Goal: Transaction & Acquisition: Book appointment/travel/reservation

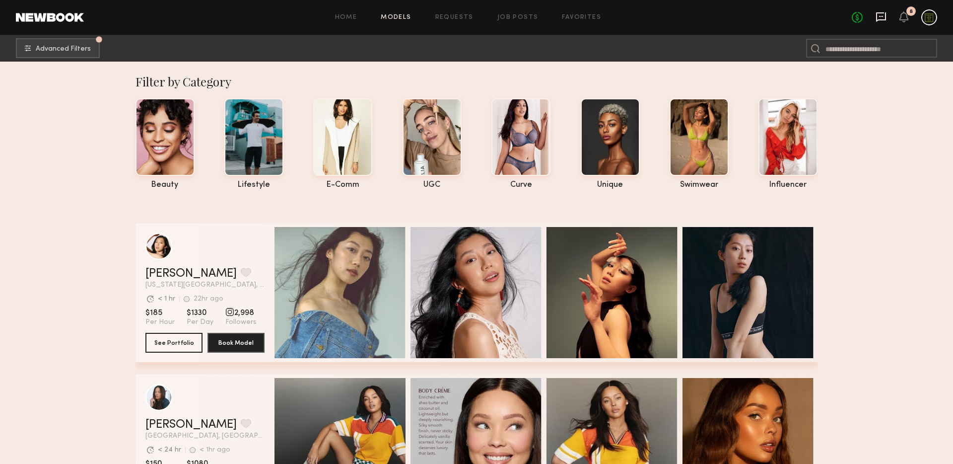
click at [884, 18] on icon at bounding box center [881, 16] width 11 height 11
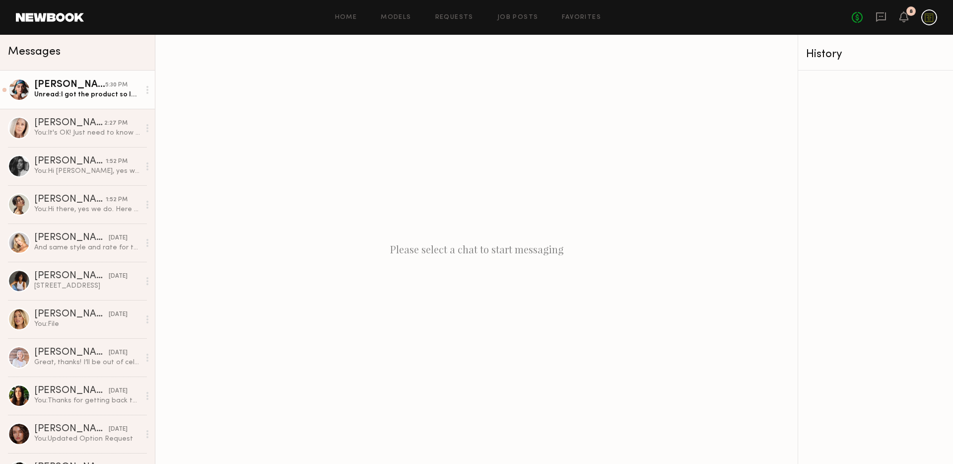
click at [66, 97] on div "Unread: I got the product so late it will probably be [DATE] afternoon because …" at bounding box center [87, 94] width 106 height 9
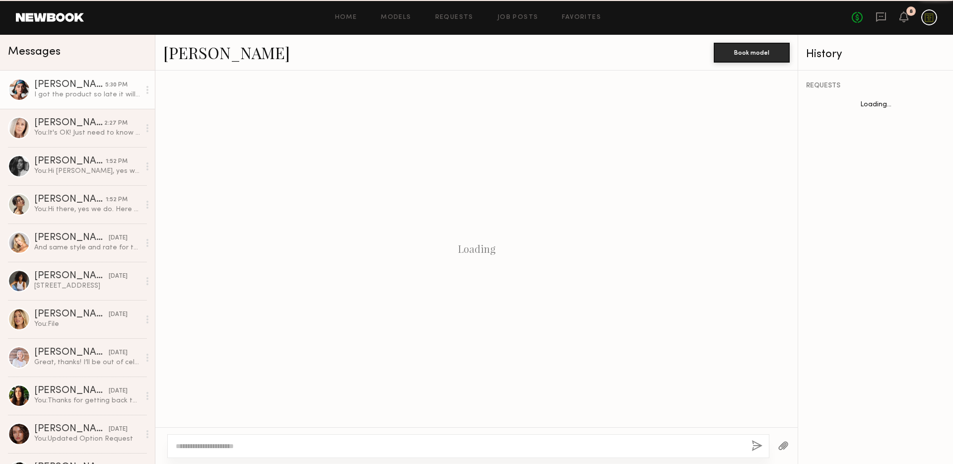
scroll to position [638, 0]
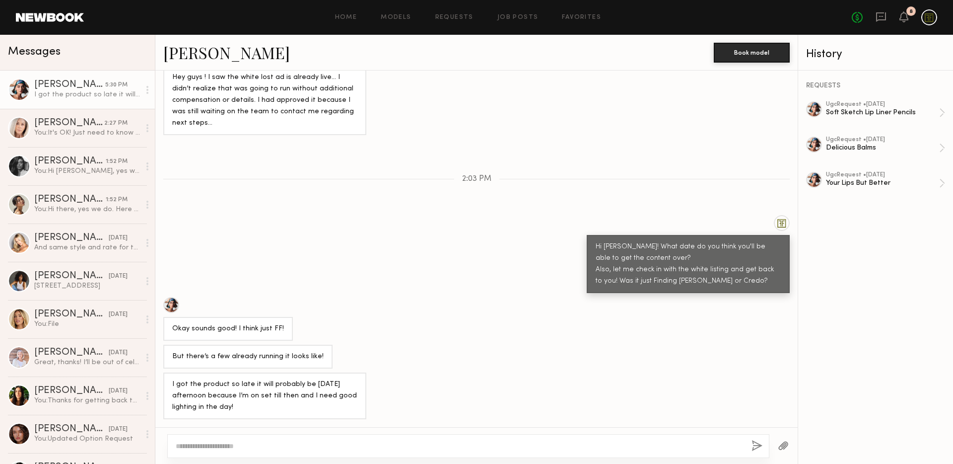
click at [387, 442] on textarea at bounding box center [460, 446] width 568 height 10
click at [386, 443] on textarea at bounding box center [460, 446] width 568 height 10
click at [386, 442] on textarea at bounding box center [460, 446] width 568 height 10
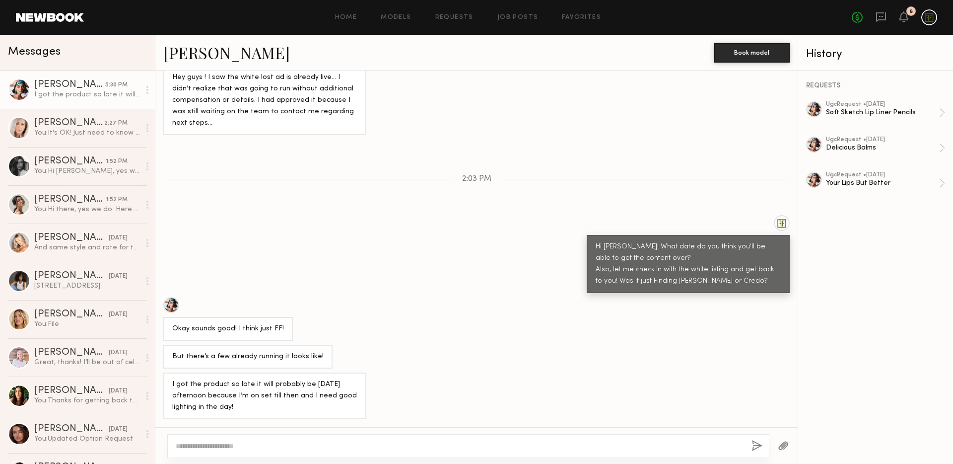
click at [386, 442] on textarea at bounding box center [460, 446] width 568 height 10
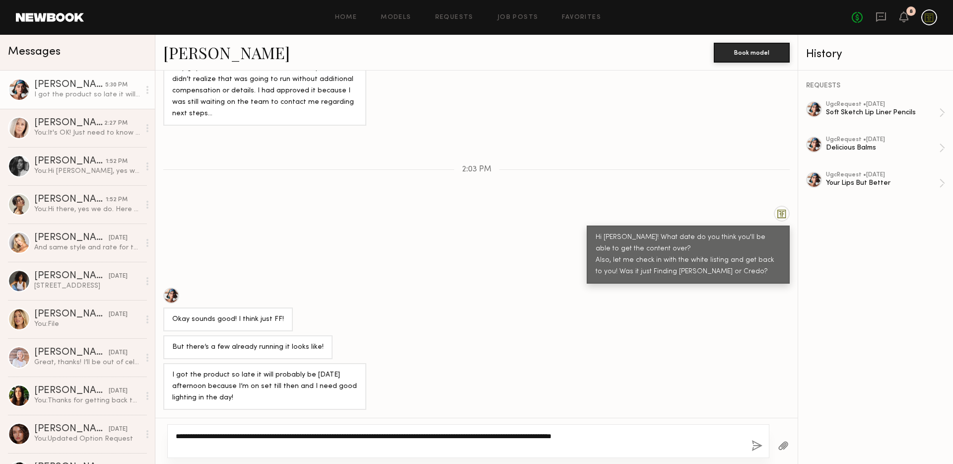
type textarea "**********"
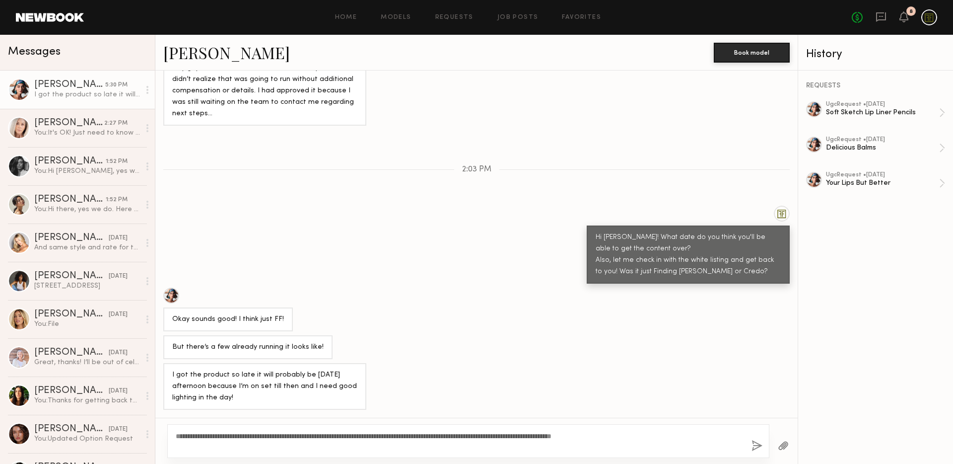
click at [759, 446] on button "button" at bounding box center [756, 446] width 11 height 12
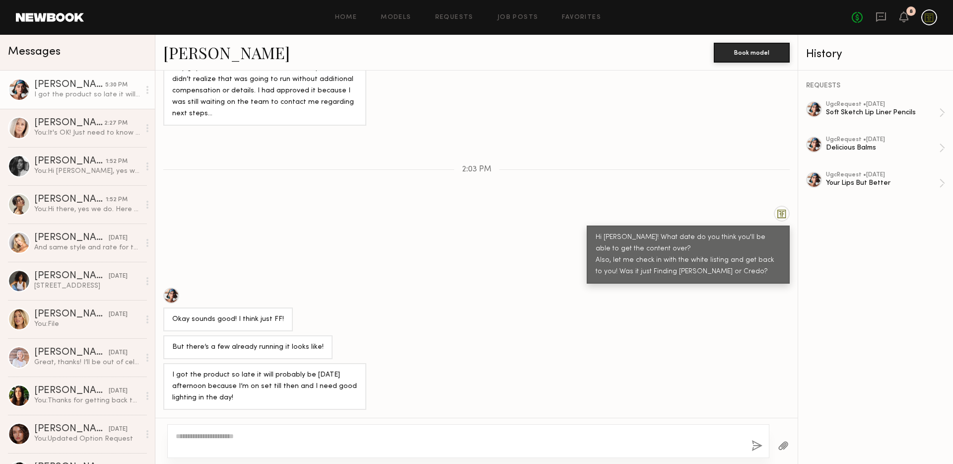
scroll to position [765, 0]
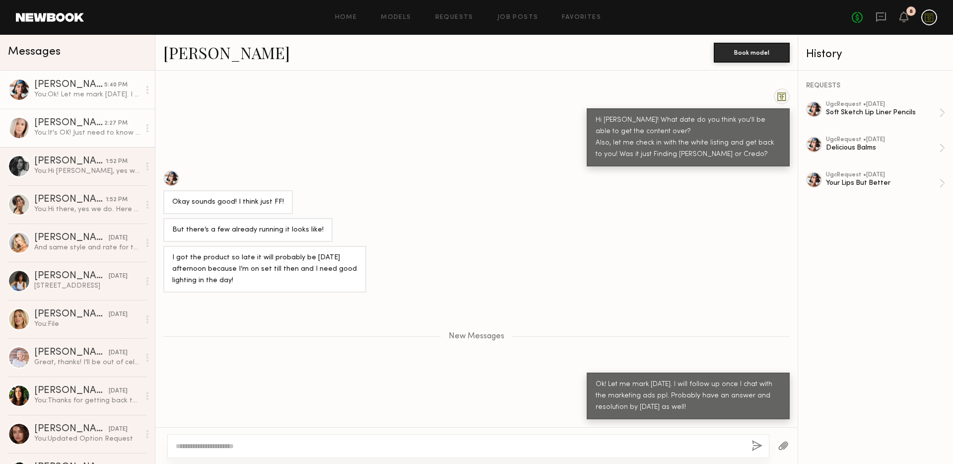
click at [65, 125] on div "[PERSON_NAME]" at bounding box center [69, 123] width 70 height 10
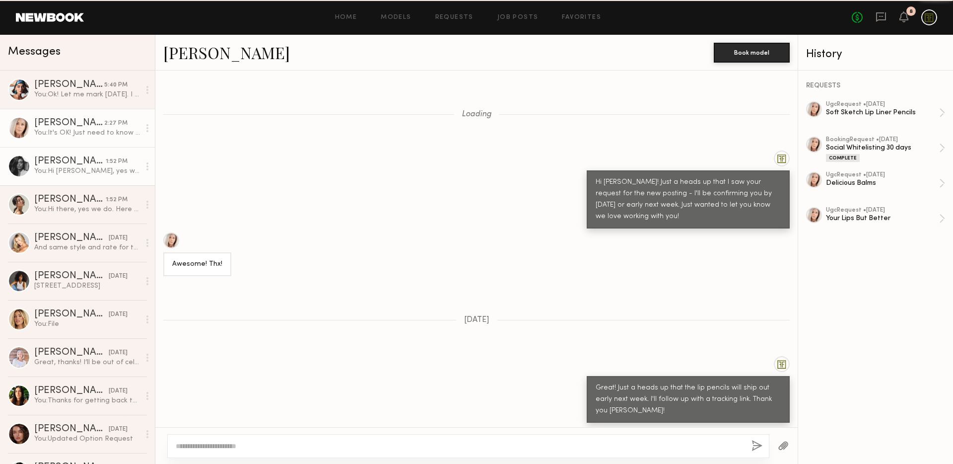
scroll to position [540, 0]
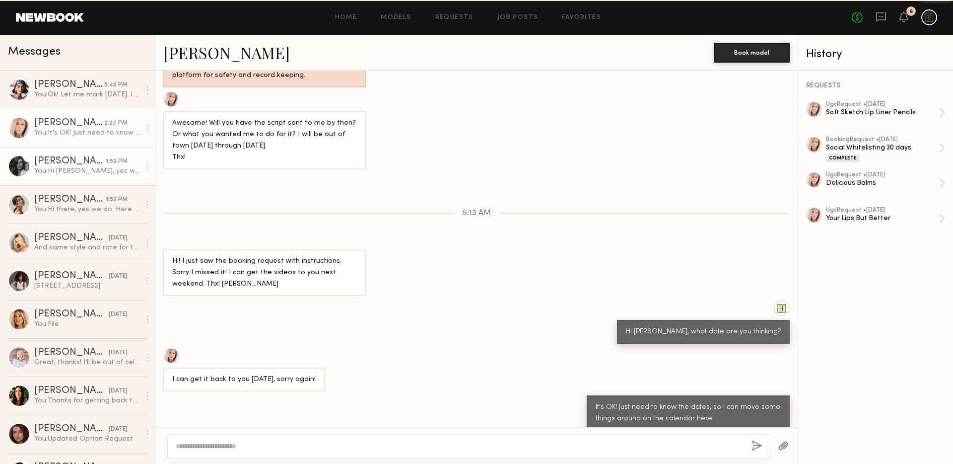
click at [61, 165] on div "[PERSON_NAME]" at bounding box center [69, 161] width 71 height 10
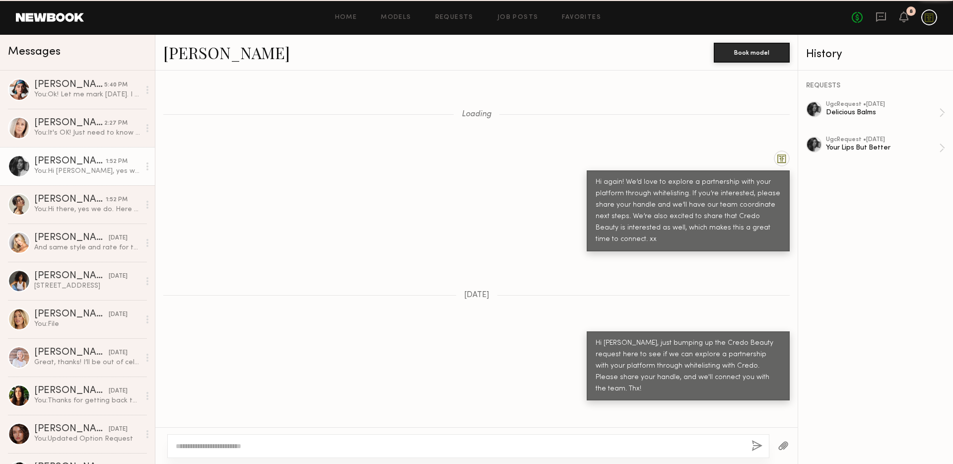
scroll to position [621, 0]
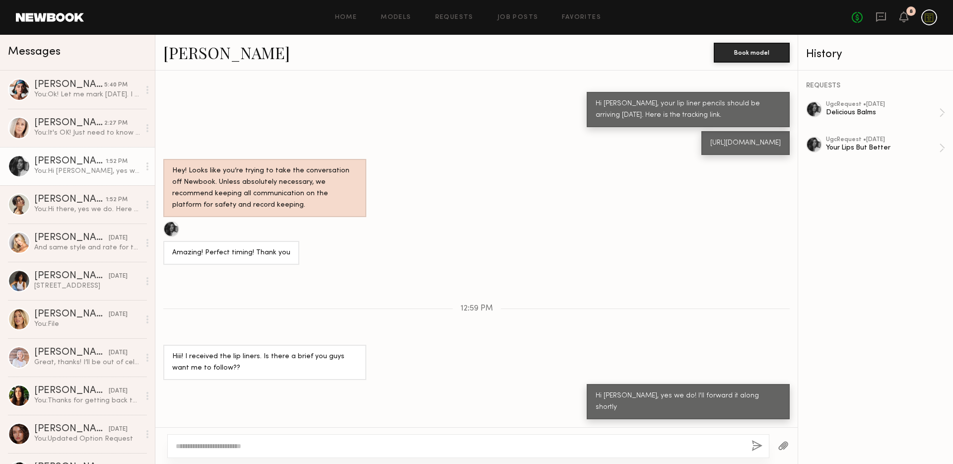
click at [757, 446] on button "button" at bounding box center [756, 446] width 11 height 12
click at [784, 447] on button "button" at bounding box center [783, 446] width 11 height 12
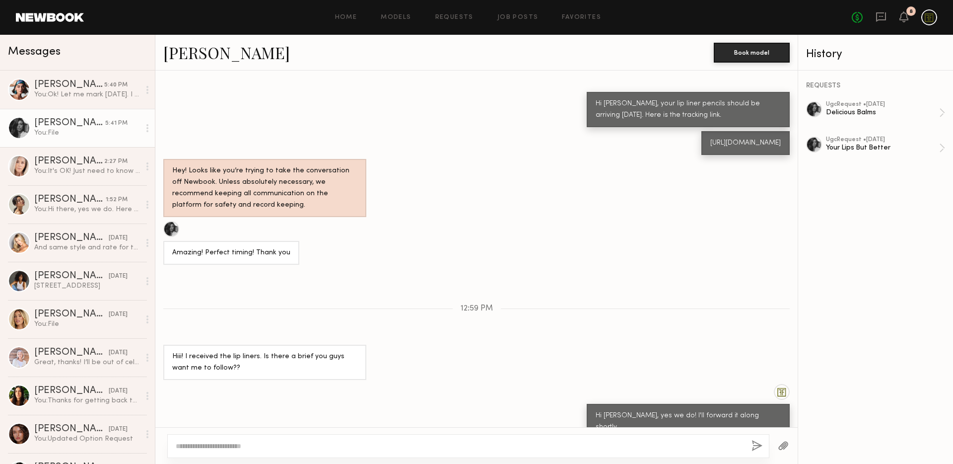
scroll to position [747, 0]
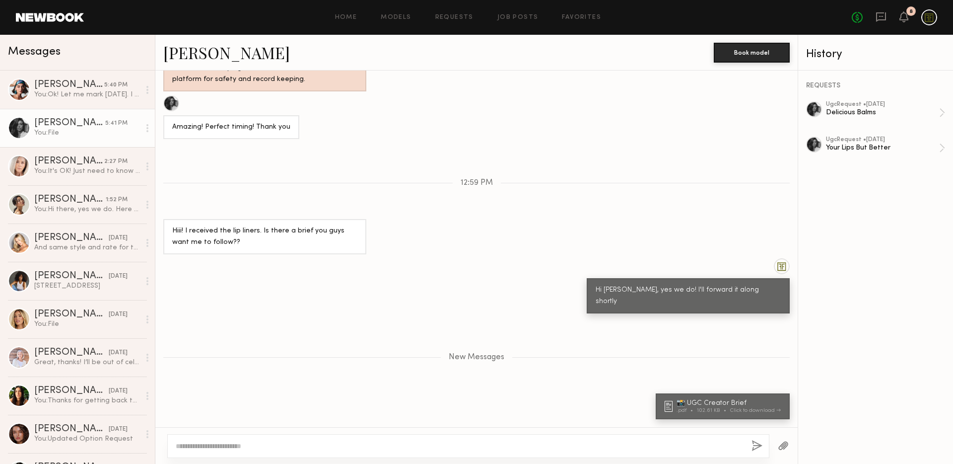
click at [593, 442] on textarea at bounding box center [460, 446] width 568 height 10
type textarea "*"
type textarea "**********"
click at [784, 447] on button "button" at bounding box center [783, 446] width 11 height 12
click at [753, 446] on button "button" at bounding box center [756, 446] width 11 height 12
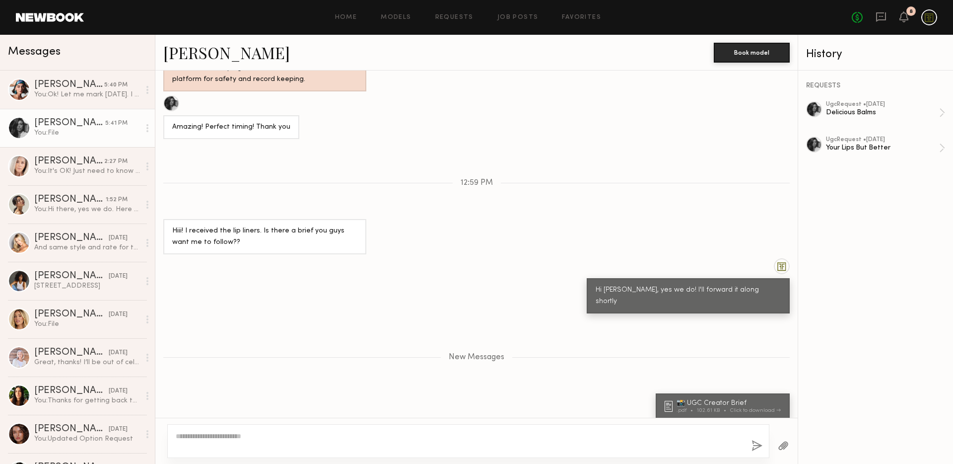
scroll to position [775, 0]
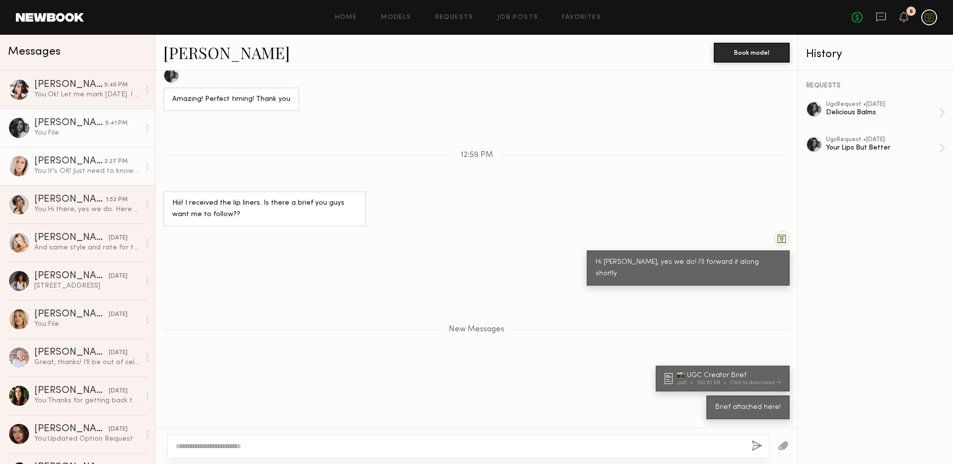
click at [63, 166] on div "You: It's OK! Just need to know the dates, so I can move some things around on …" at bounding box center [87, 170] width 106 height 9
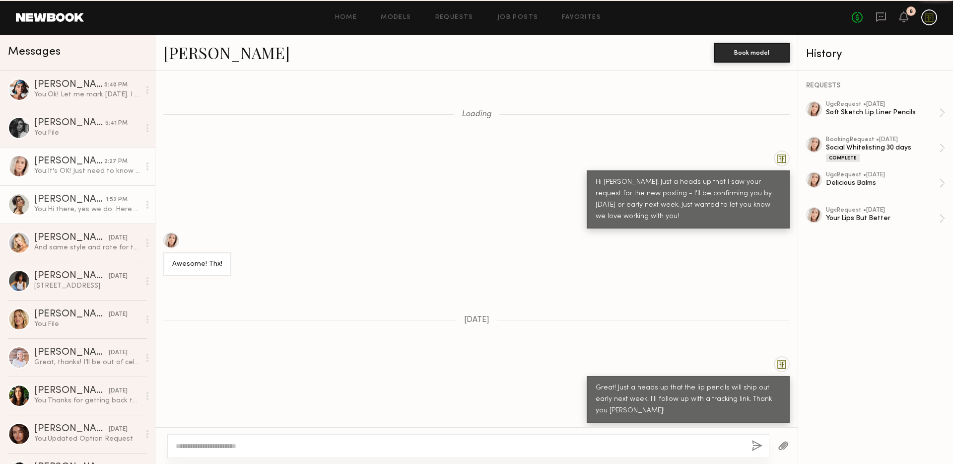
scroll to position [540, 0]
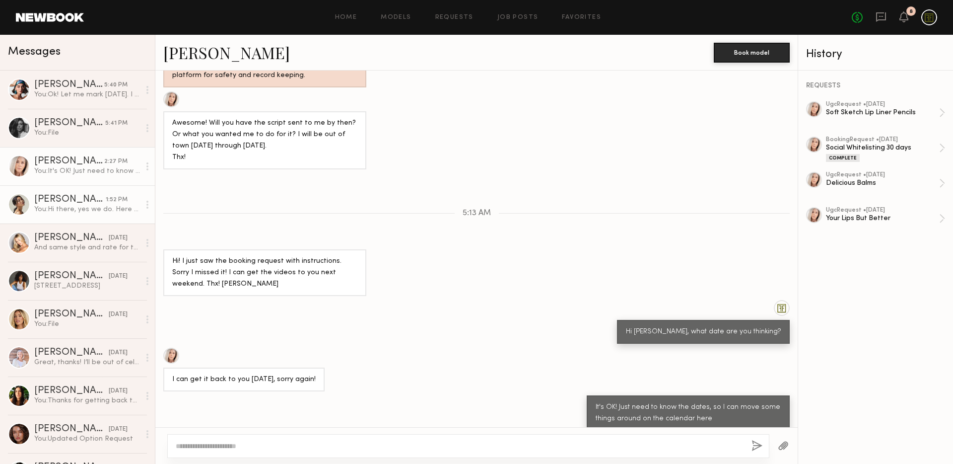
click at [78, 214] on link "[PERSON_NAME] 1:52 PM You: Hi there, yes we do. Here are some examples linked h…" at bounding box center [77, 204] width 155 height 38
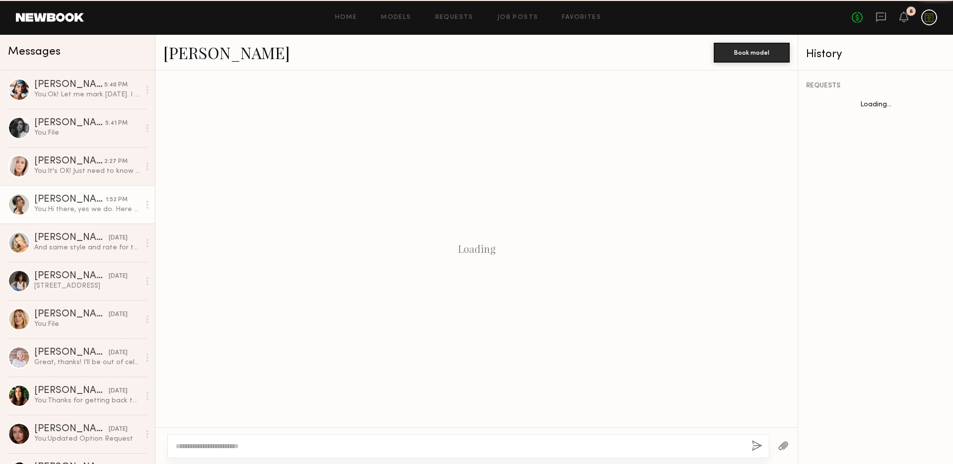
scroll to position [1000, 0]
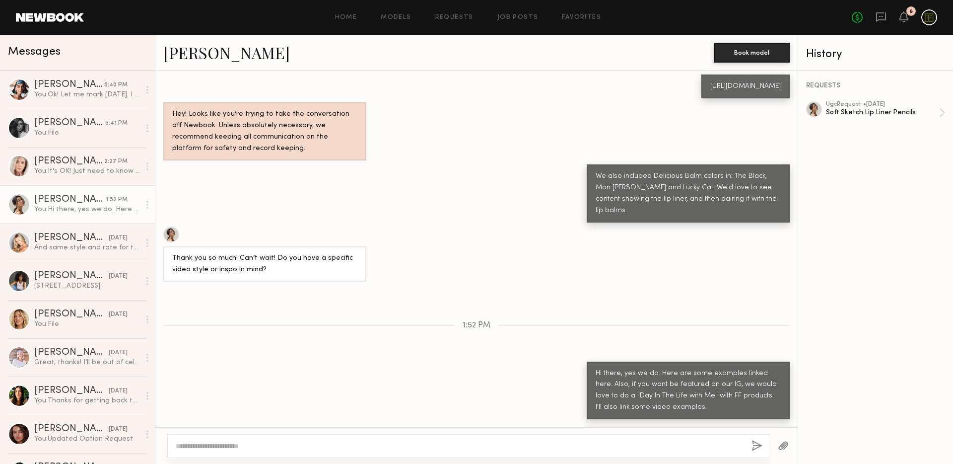
click at [785, 446] on button "button" at bounding box center [783, 446] width 11 height 12
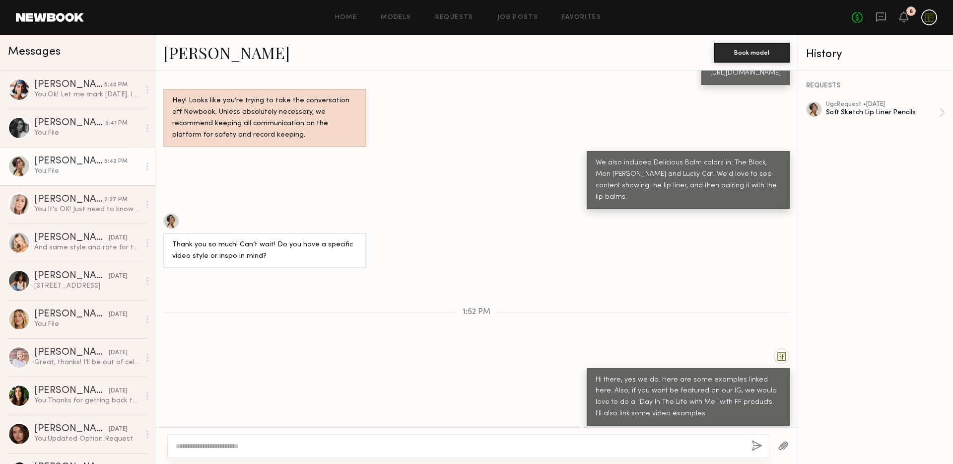
scroll to position [1126, 0]
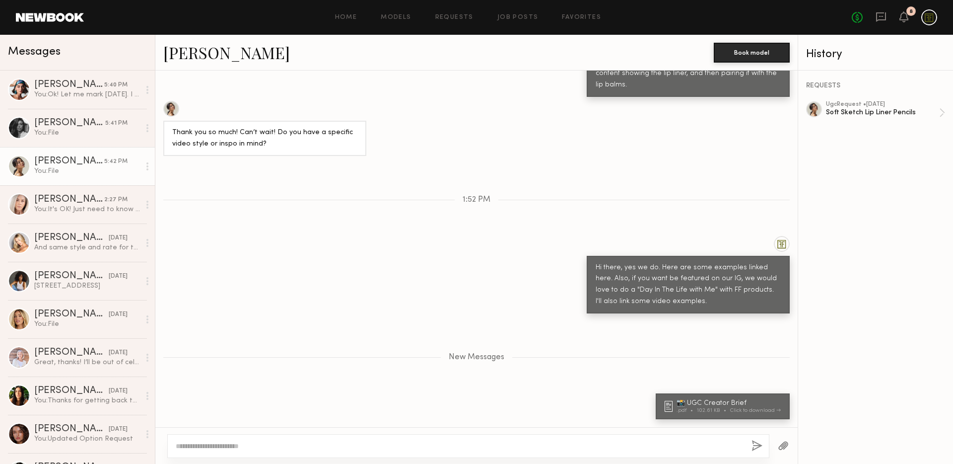
click at [783, 444] on button "button" at bounding box center [783, 446] width 11 height 12
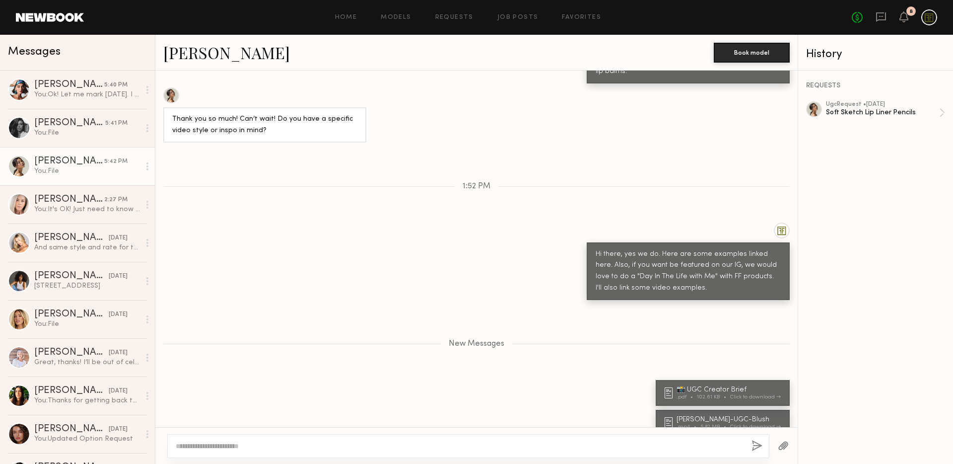
scroll to position [1155, 0]
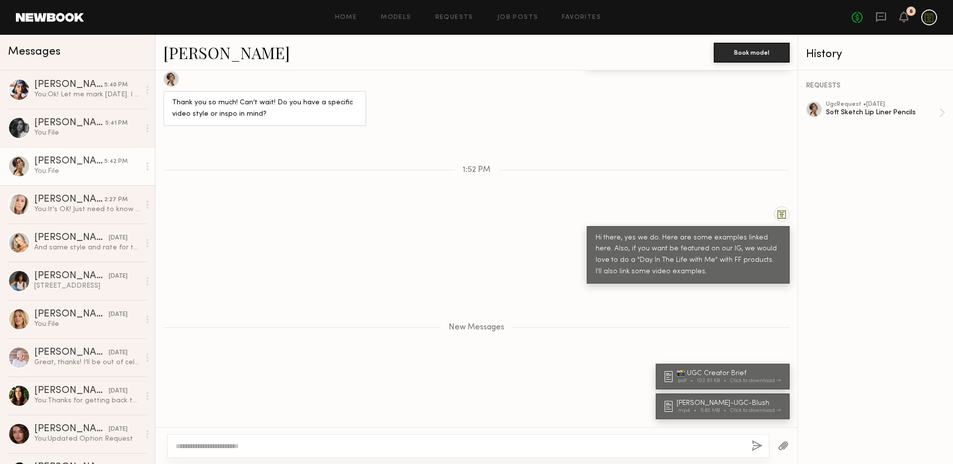
click at [782, 445] on button "button" at bounding box center [783, 446] width 11 height 12
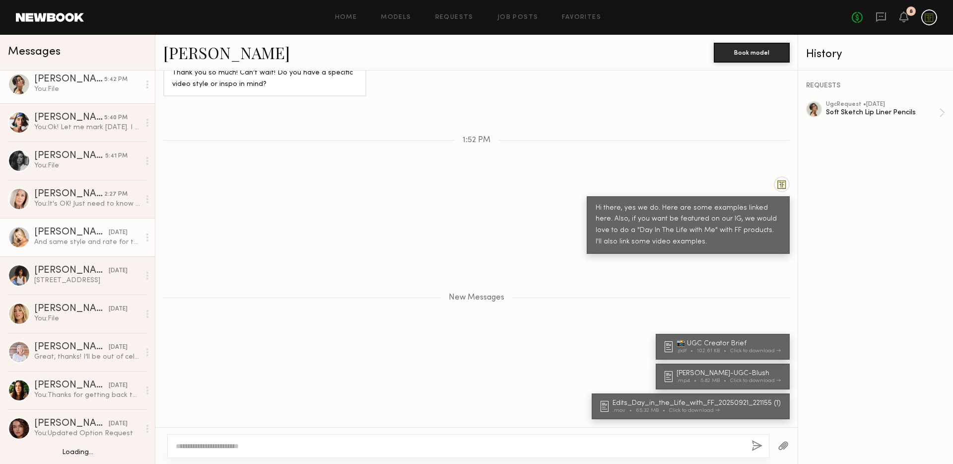
scroll to position [6, 0]
click at [78, 243] on div "And same style and rate for the lip liner video? Would you mind sending a reque…" at bounding box center [87, 240] width 106 height 9
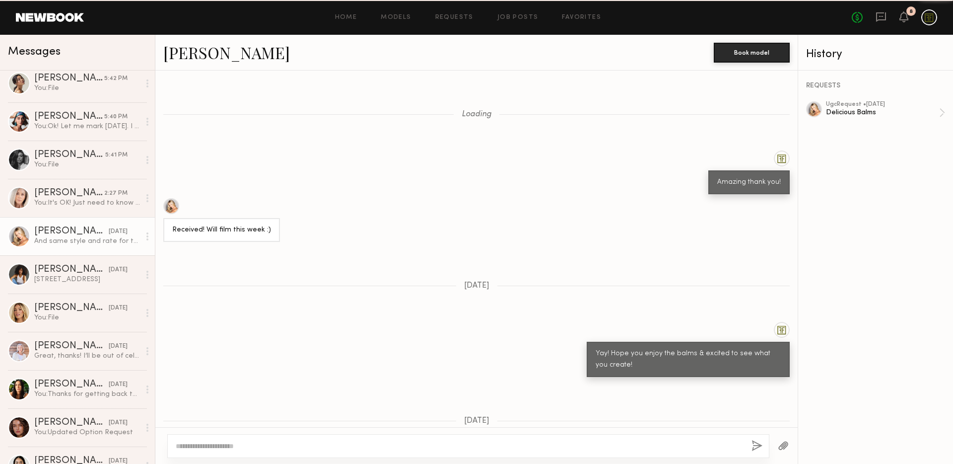
scroll to position [752, 0]
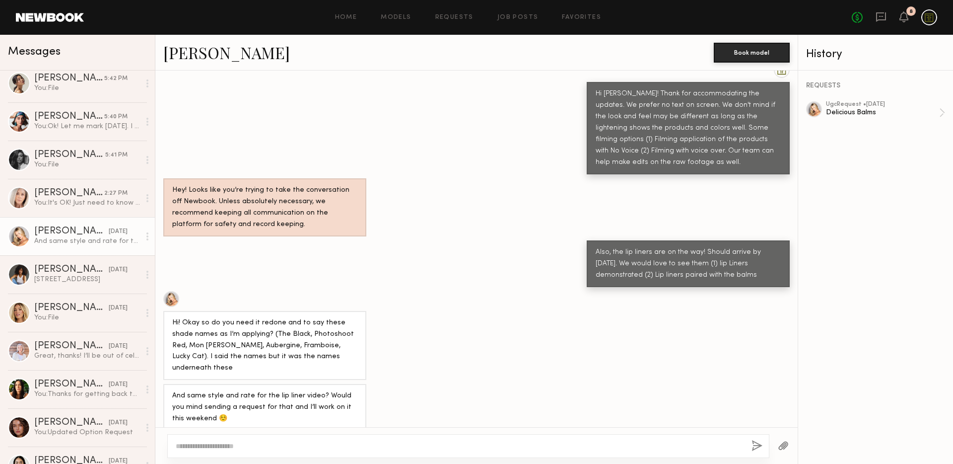
click at [486, 342] on div "Hi! Okay so do you need it redone and to say these shade names as I’m applying?…" at bounding box center [476, 335] width 642 height 89
click at [83, 304] on div "[PERSON_NAME]" at bounding box center [71, 308] width 74 height 10
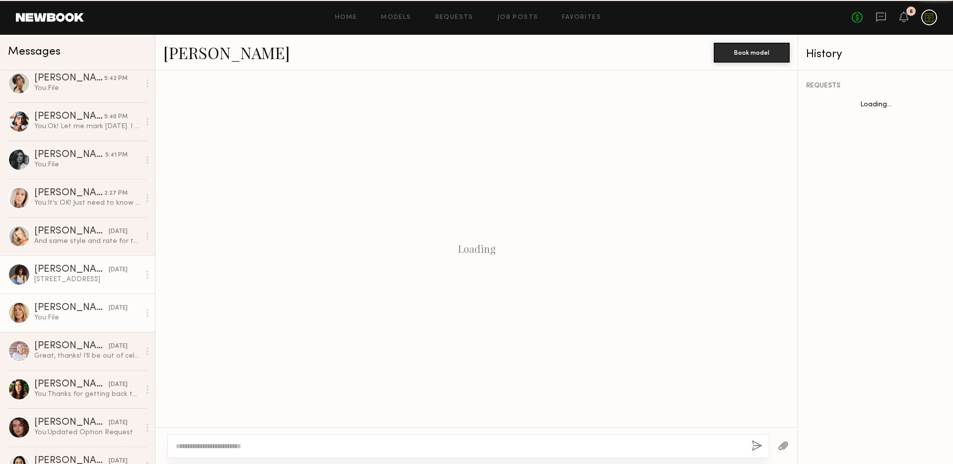
scroll to position [864, 0]
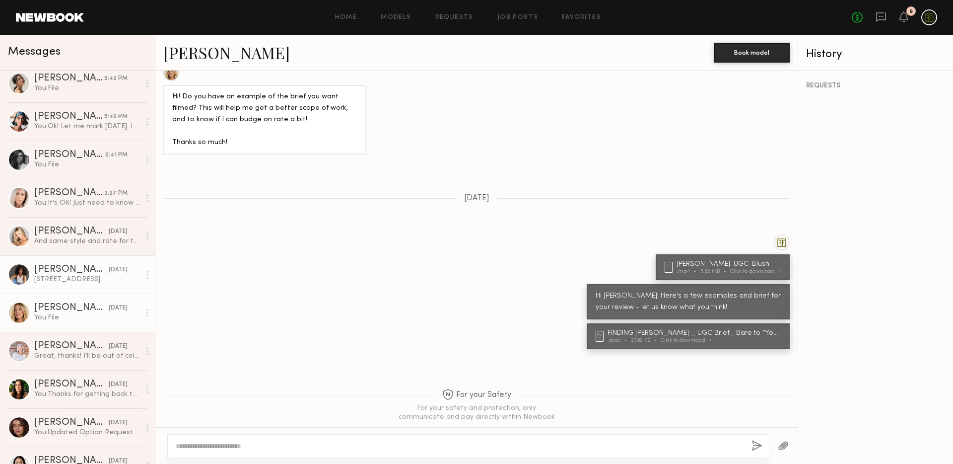
click at [71, 270] on div "[PERSON_NAME]" at bounding box center [71, 270] width 74 height 10
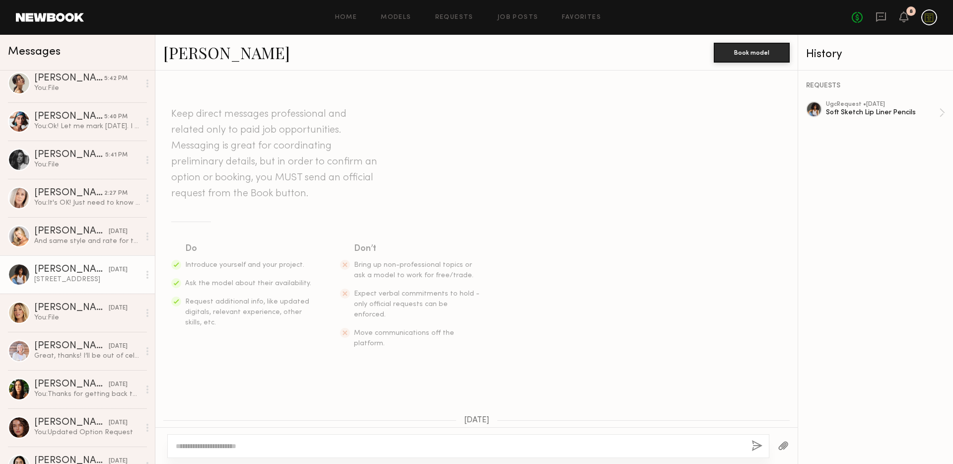
scroll to position [489, 0]
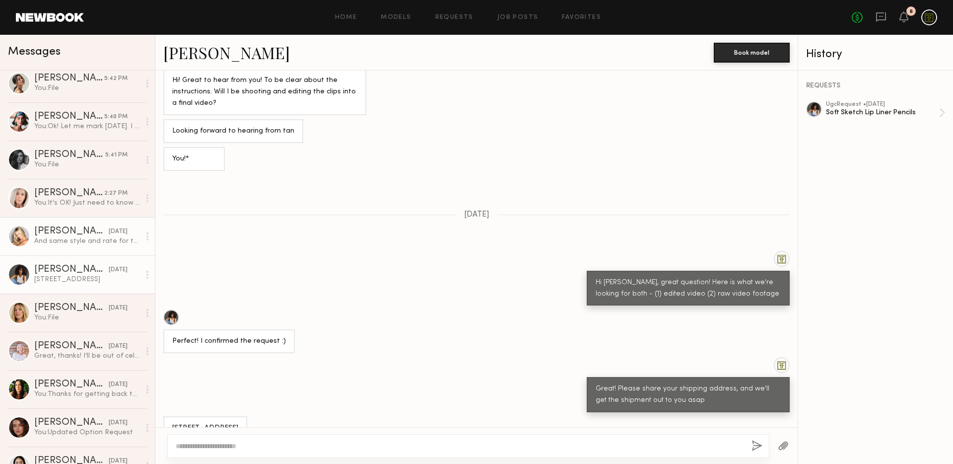
click at [67, 235] on div "[PERSON_NAME]" at bounding box center [71, 231] width 74 height 10
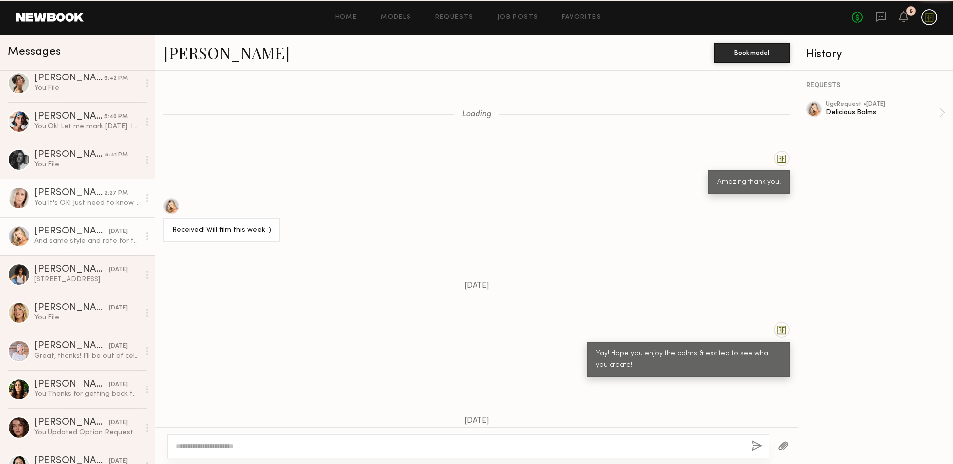
scroll to position [752, 0]
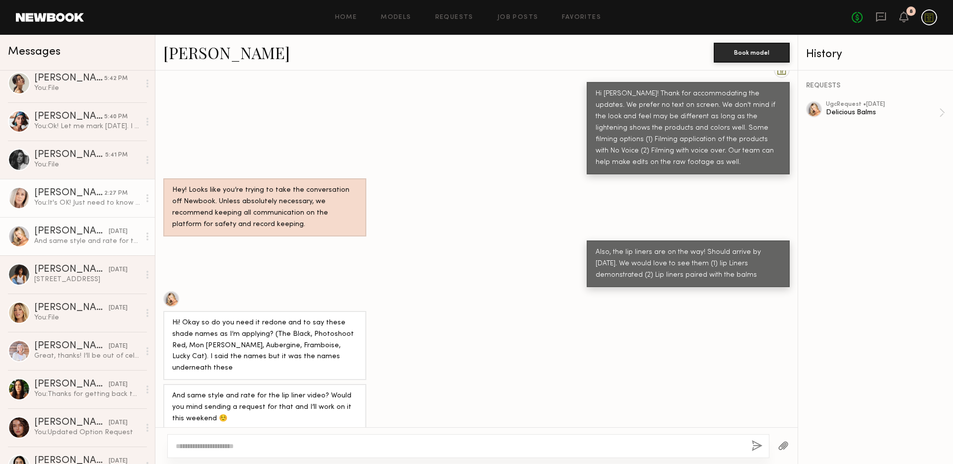
click at [53, 201] on div "You: It's OK! Just need to know the dates, so I can move some things around on …" at bounding box center [87, 202] width 106 height 9
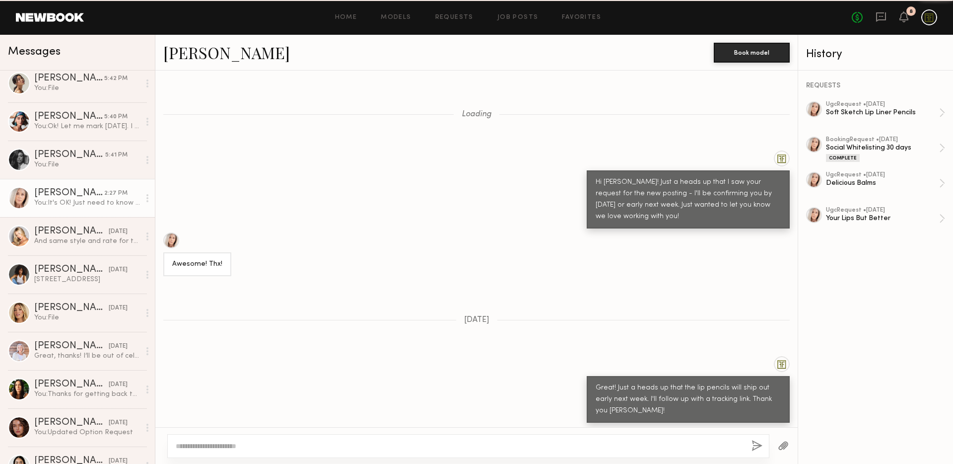
scroll to position [540, 0]
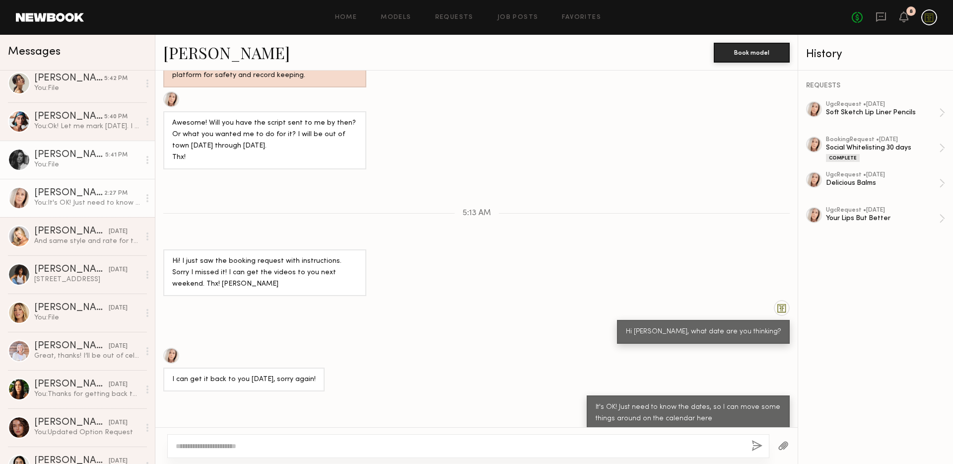
click at [64, 160] on div "You: File" at bounding box center [87, 164] width 106 height 9
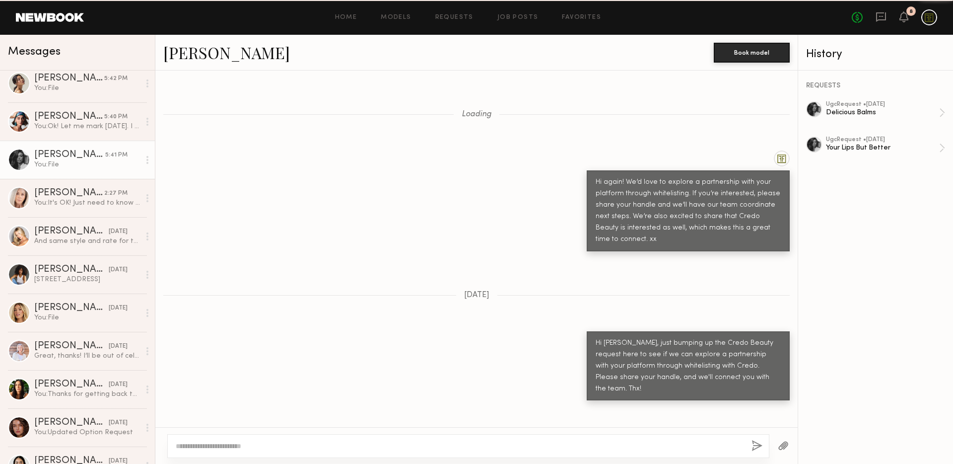
scroll to position [699, 0]
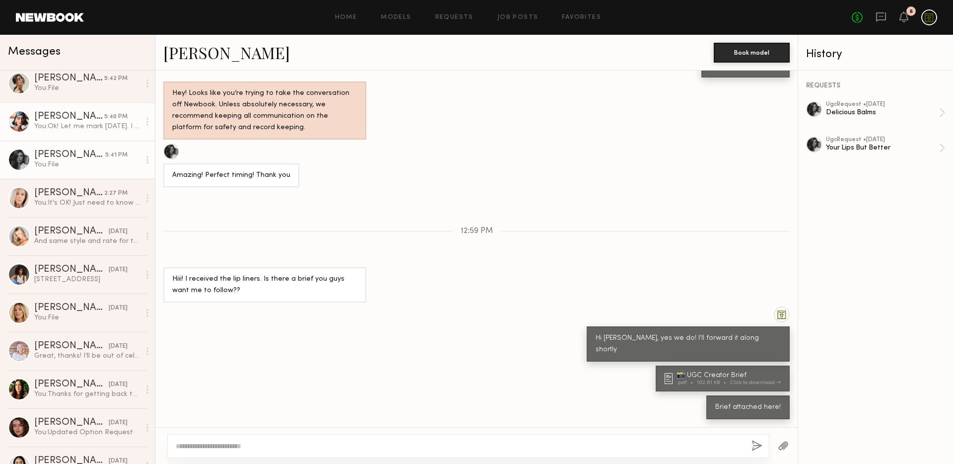
click at [75, 126] on div "You: Ok! Let me mark [DATE]. I will follow up once I chat with the marketing ad…" at bounding box center [87, 126] width 106 height 9
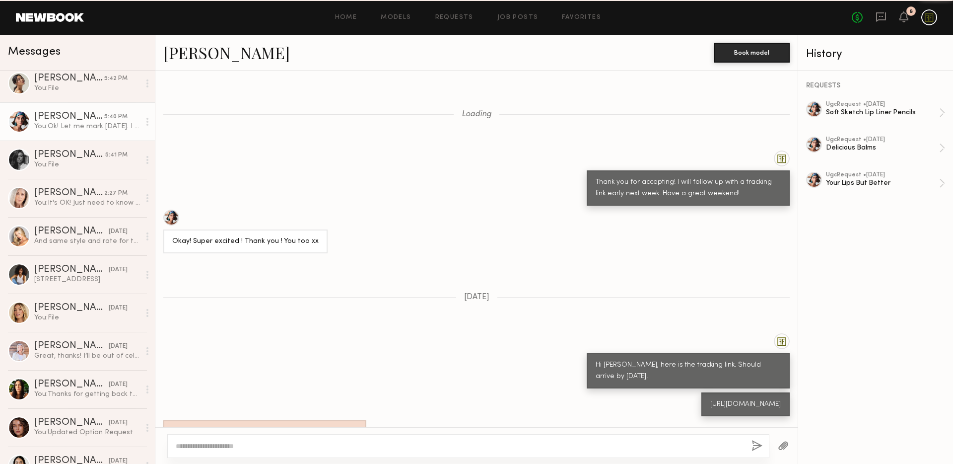
scroll to position [689, 0]
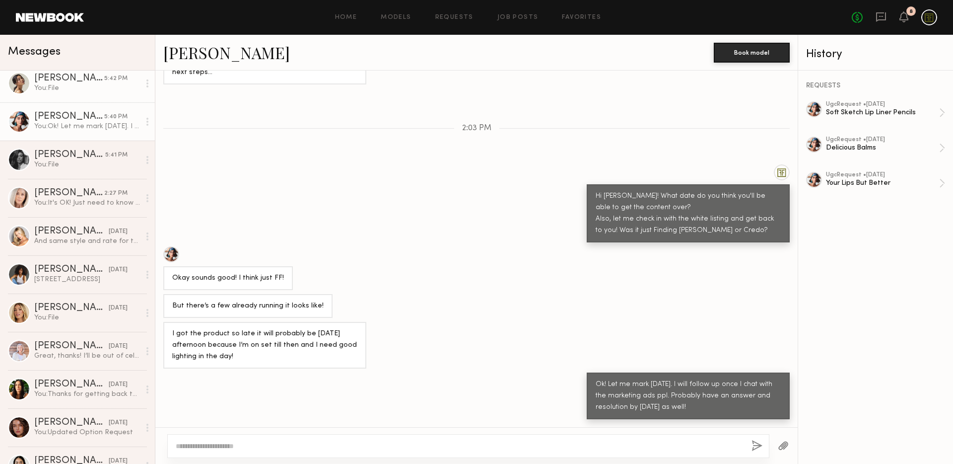
click at [72, 98] on link "[PERSON_NAME] 5:42 PM You: File" at bounding box center [77, 83] width 155 height 38
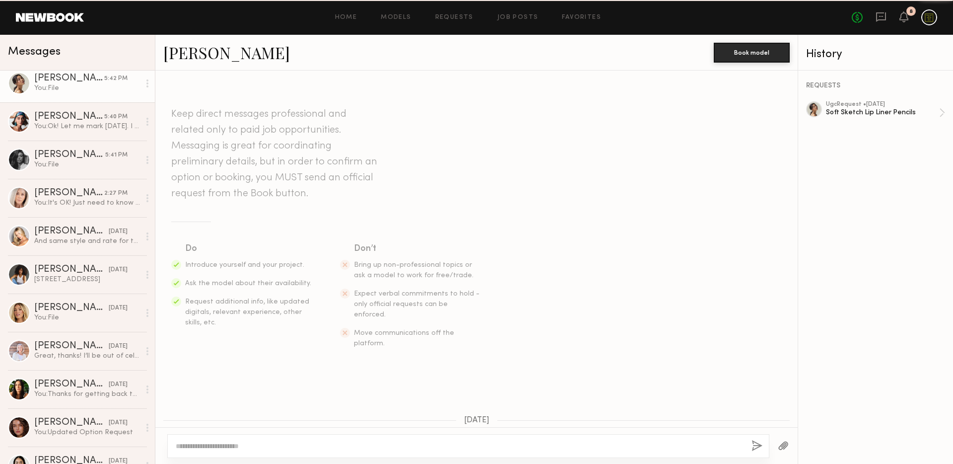
scroll to position [1109, 0]
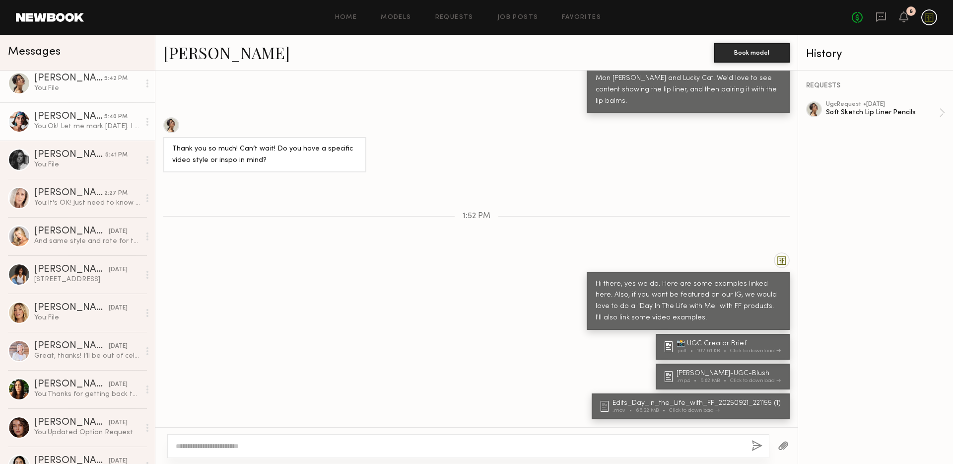
click at [73, 122] on div "You: Ok! Let me mark [DATE]. I will follow up once I chat with the marketing ad…" at bounding box center [87, 126] width 106 height 9
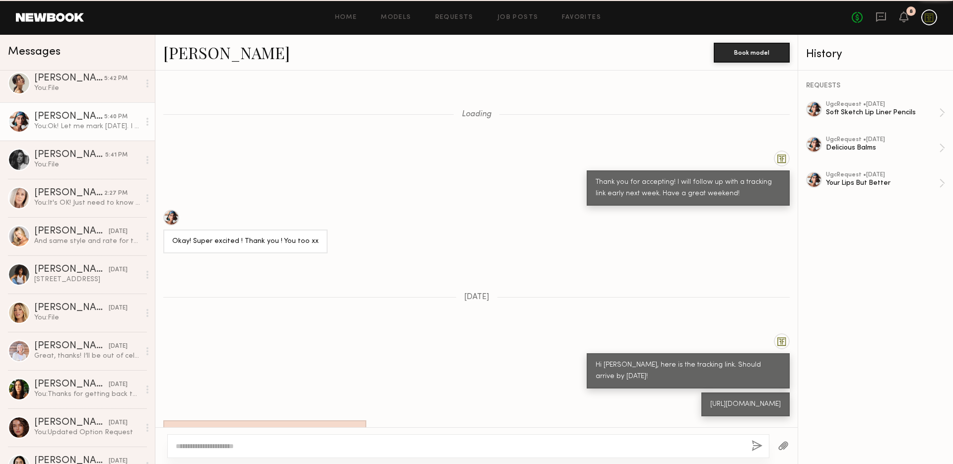
scroll to position [689, 0]
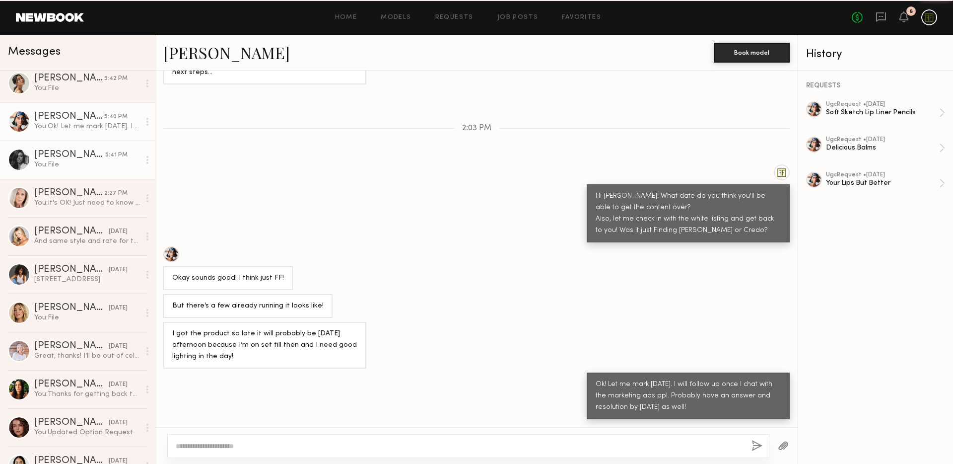
click at [75, 156] on div "[PERSON_NAME]" at bounding box center [69, 155] width 71 height 10
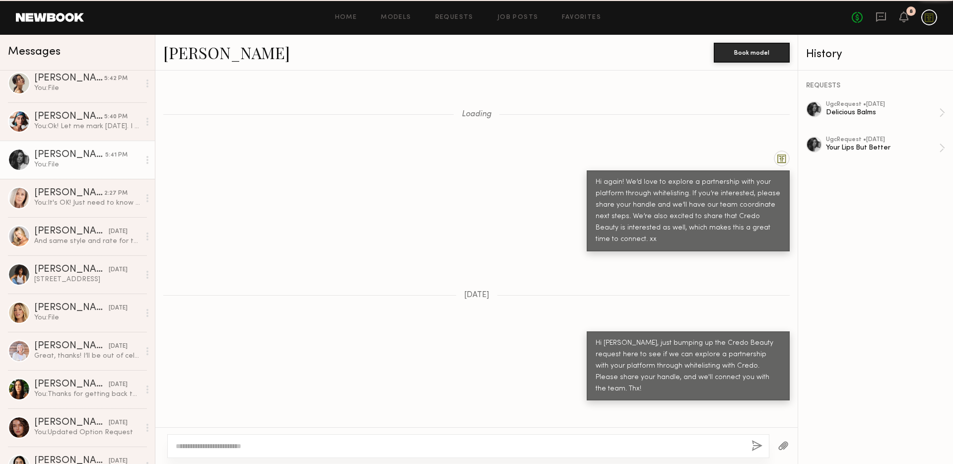
scroll to position [699, 0]
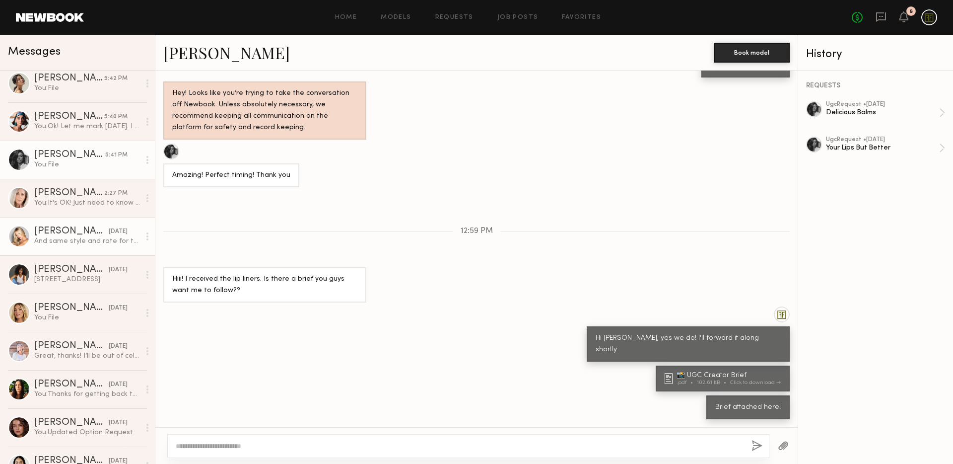
click at [53, 228] on div "[PERSON_NAME]" at bounding box center [71, 231] width 74 height 10
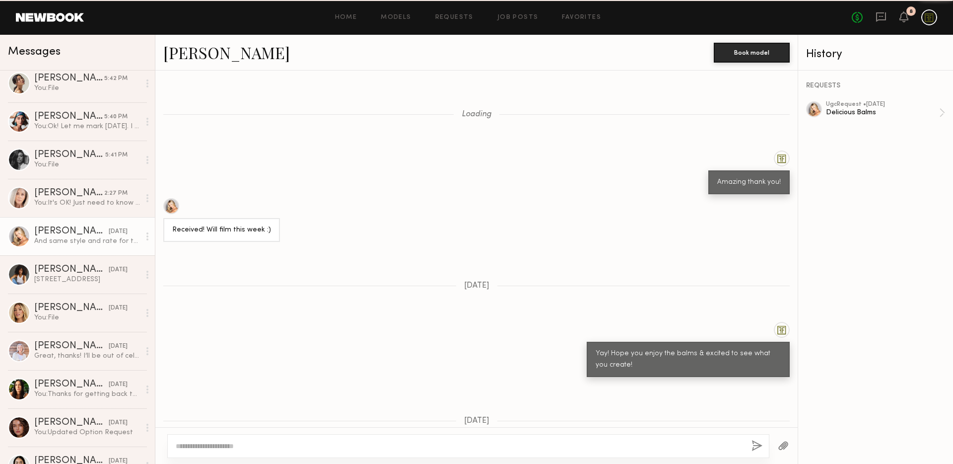
scroll to position [752, 0]
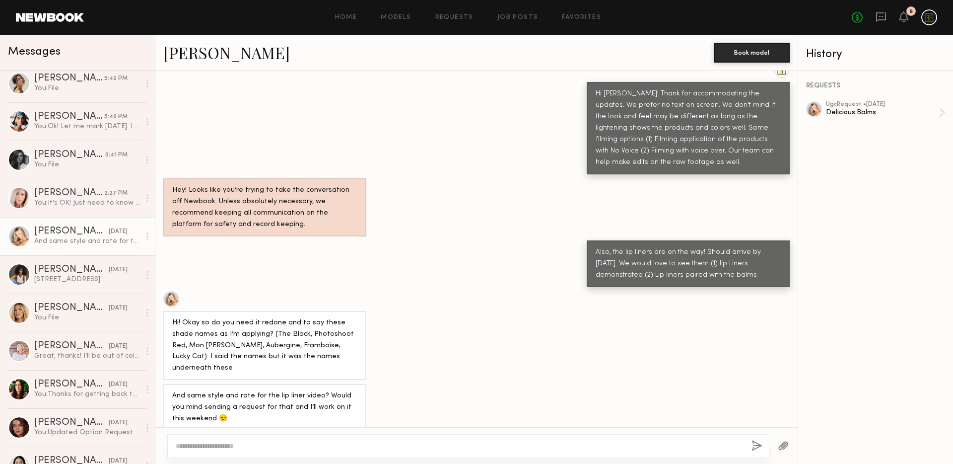
click at [352, 445] on textarea at bounding box center [460, 446] width 568 height 10
click at [176, 444] on textarea "**********" at bounding box center [460, 446] width 568 height 10
click at [360, 445] on textarea "**********" at bounding box center [460, 446] width 568 height 10
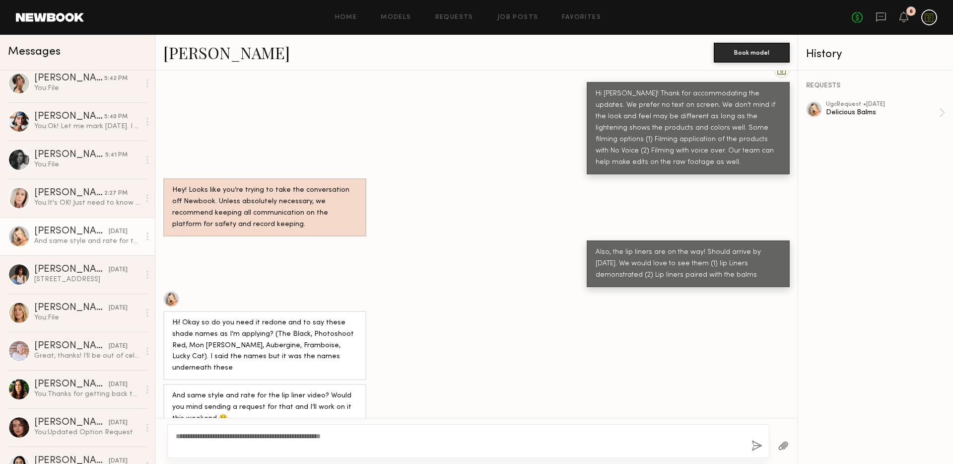
type textarea "**********"
click at [751, 444] on button "button" at bounding box center [756, 446] width 11 height 12
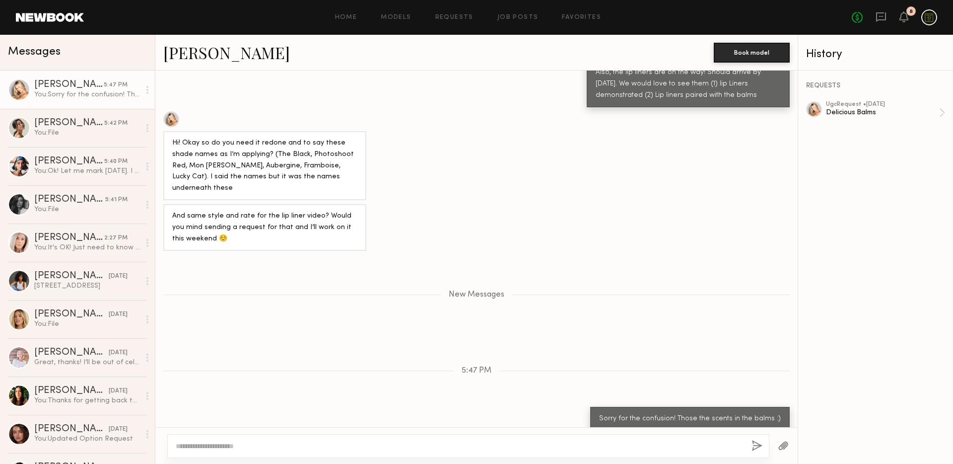
click at [421, 447] on textarea at bounding box center [460, 446] width 568 height 10
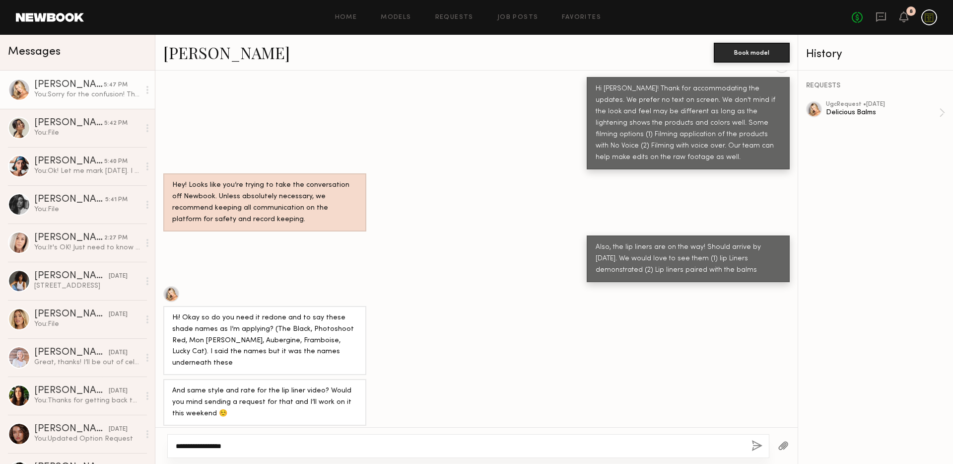
scroll to position [932, 0]
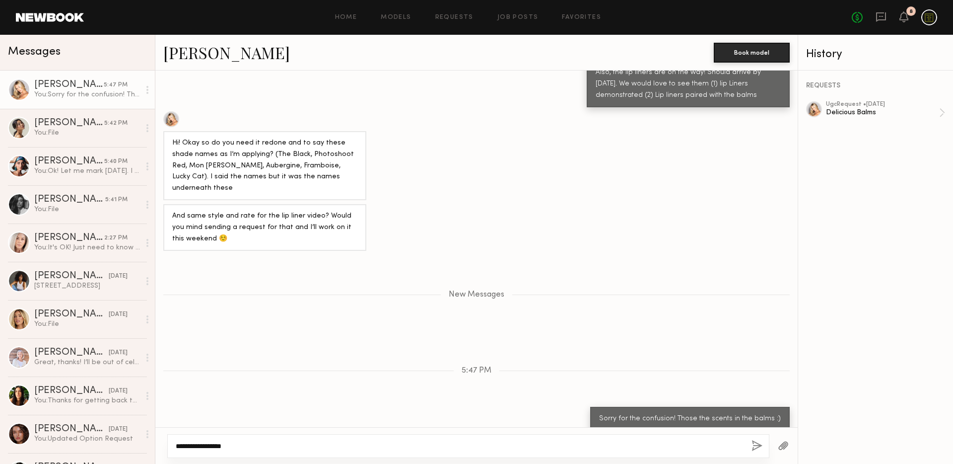
click at [327, 446] on textarea "**********" at bounding box center [460, 446] width 568 height 10
type textarea "**********"
click at [757, 442] on button "button" at bounding box center [756, 446] width 11 height 12
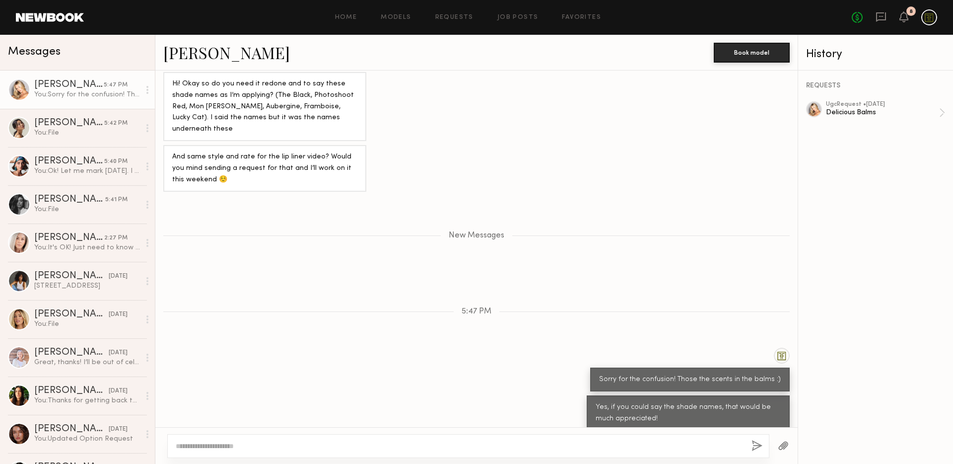
click at [460, 448] on textarea at bounding box center [460, 446] width 568 height 10
click at [460, 449] on textarea at bounding box center [460, 446] width 568 height 10
type textarea "*"
click at [527, 16] on link "Job Posts" at bounding box center [517, 17] width 41 height 6
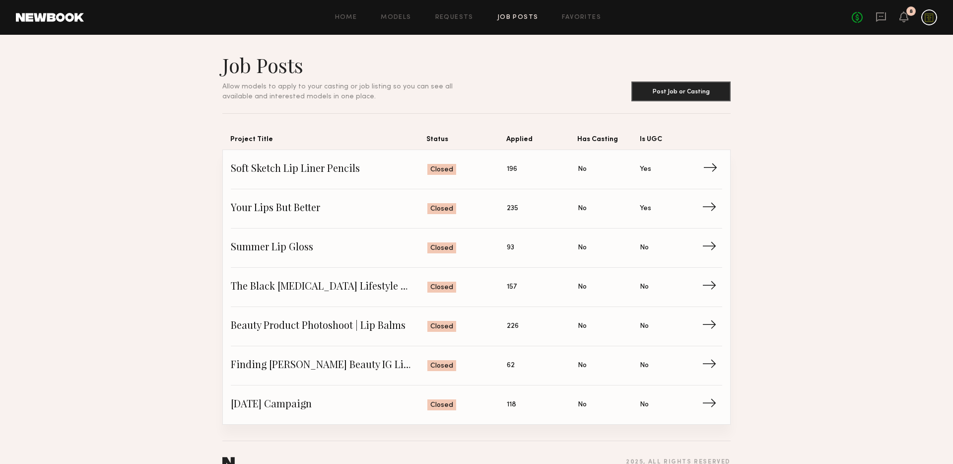
click at [711, 167] on span "→" at bounding box center [713, 169] width 20 height 15
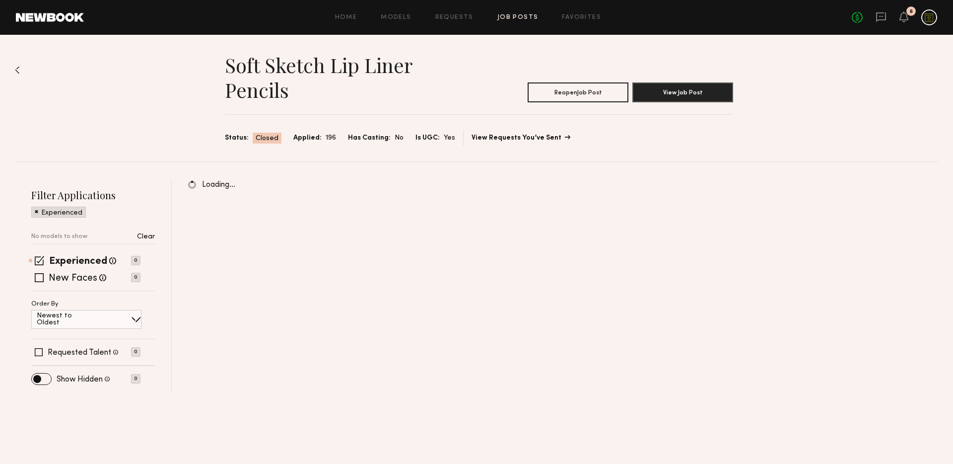
click at [485, 138] on link "View Requests You’ve Sent" at bounding box center [521, 138] width 98 height 7
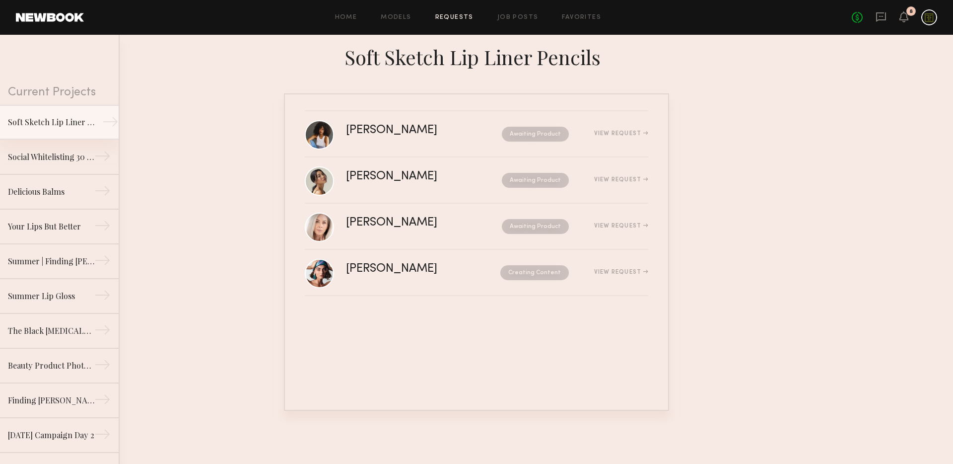
click at [70, 125] on div "Soft Sketch Lip Liner Pencils" at bounding box center [51, 122] width 86 height 12
click at [906, 21] on icon at bounding box center [903, 16] width 9 height 11
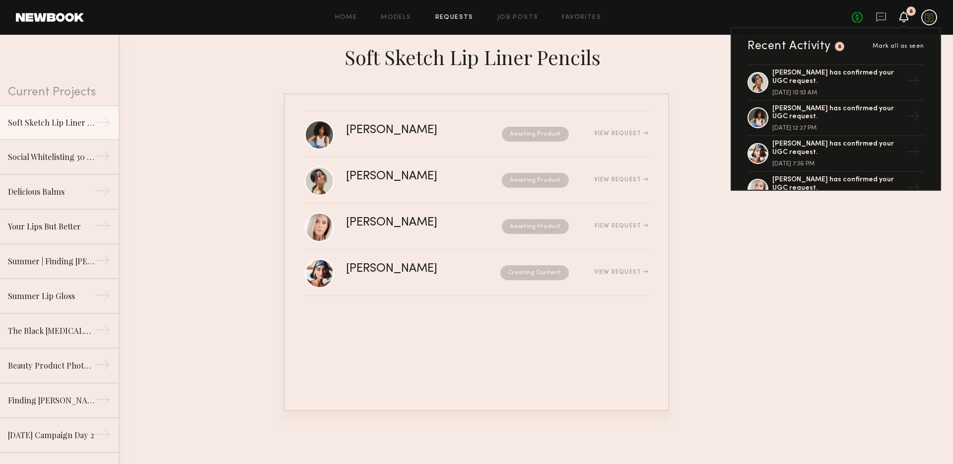
click at [934, 20] on div at bounding box center [929, 17] width 16 height 16
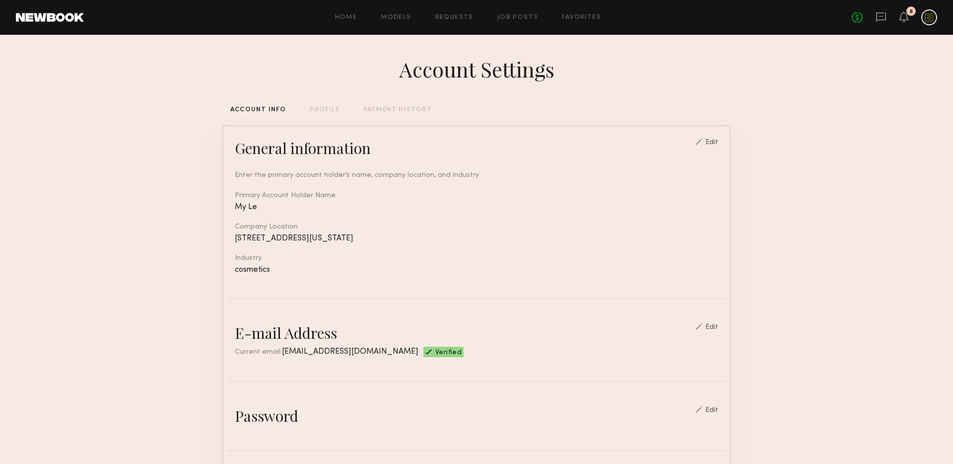
click at [395, 110] on div "PAYMENT HISTORY" at bounding box center [397, 110] width 68 height 6
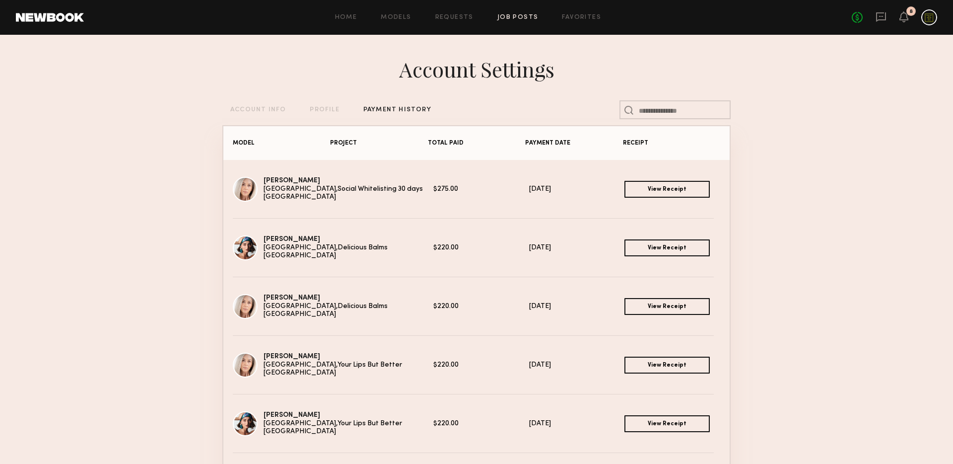
click at [518, 14] on link "Job Posts" at bounding box center [517, 17] width 41 height 6
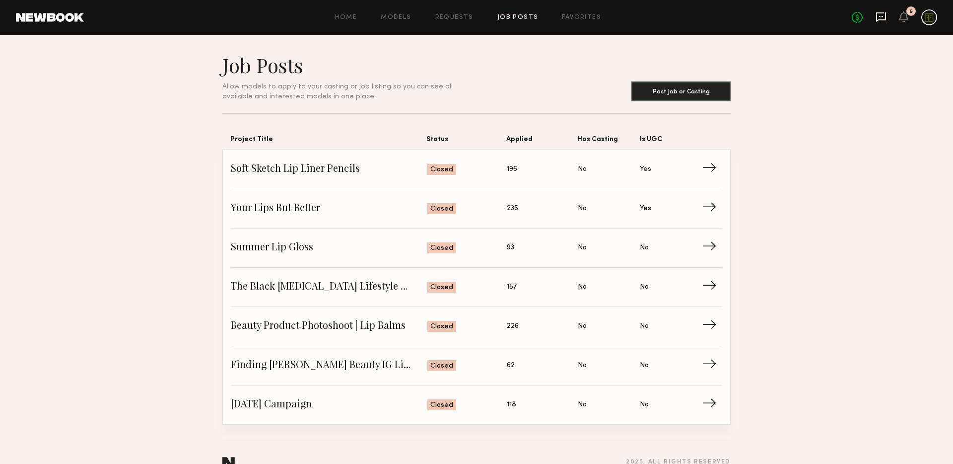
click at [877, 22] on icon at bounding box center [881, 16] width 11 height 11
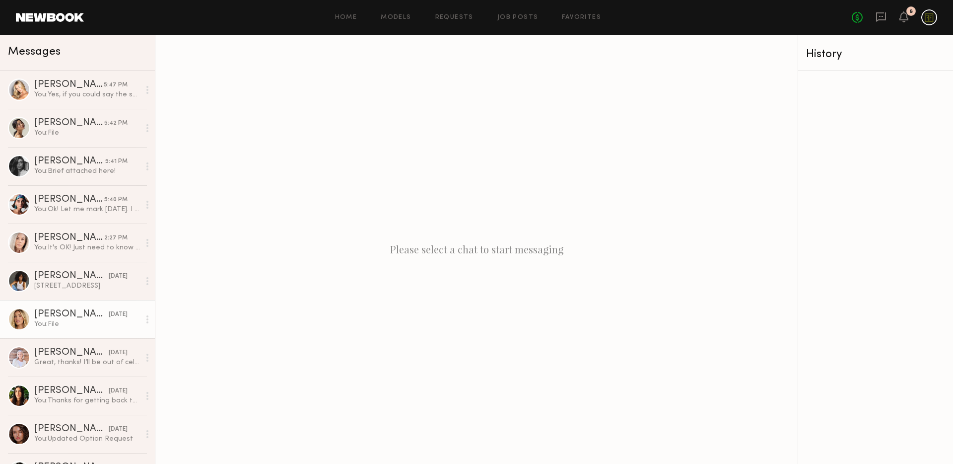
click at [65, 312] on div "[PERSON_NAME]" at bounding box center [71, 314] width 74 height 10
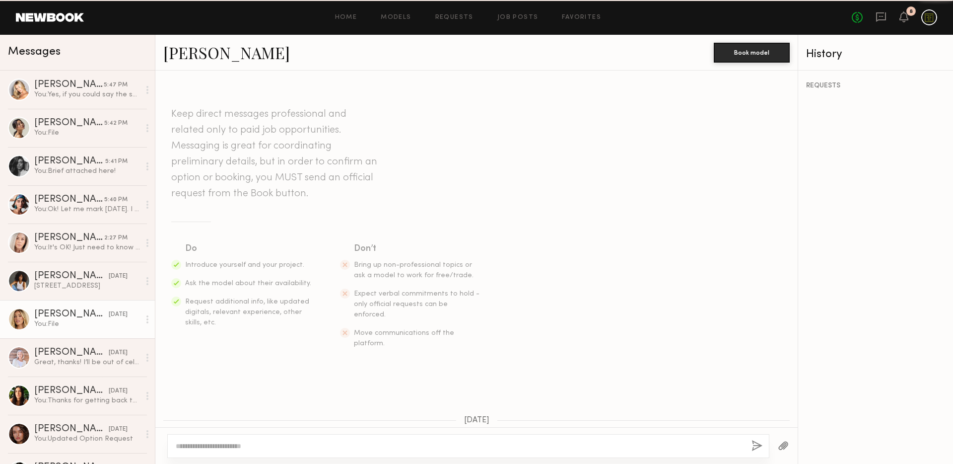
scroll to position [864, 0]
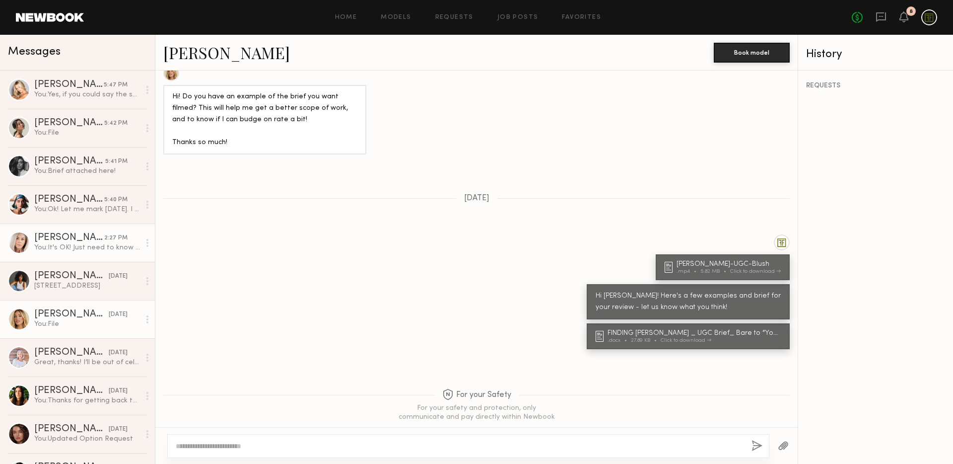
click at [61, 247] on div "You: It's OK! Just need to know the dates, so I can move some things around on …" at bounding box center [87, 247] width 106 height 9
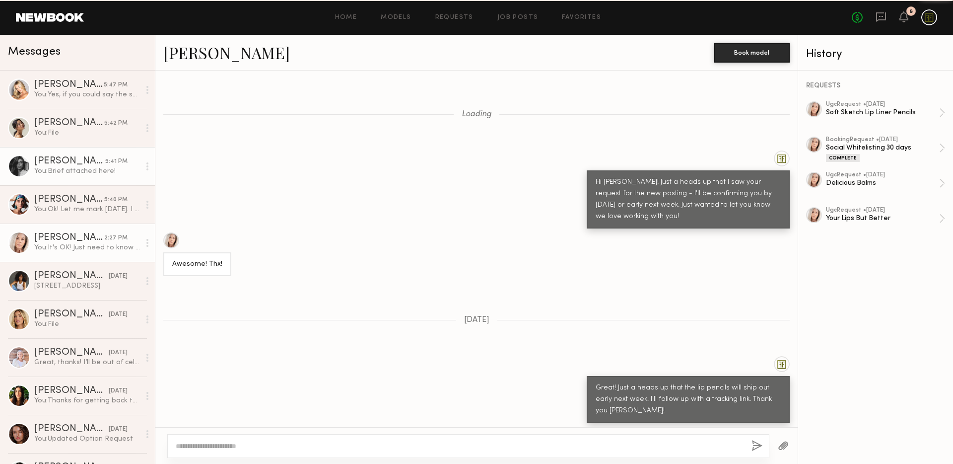
scroll to position [540, 0]
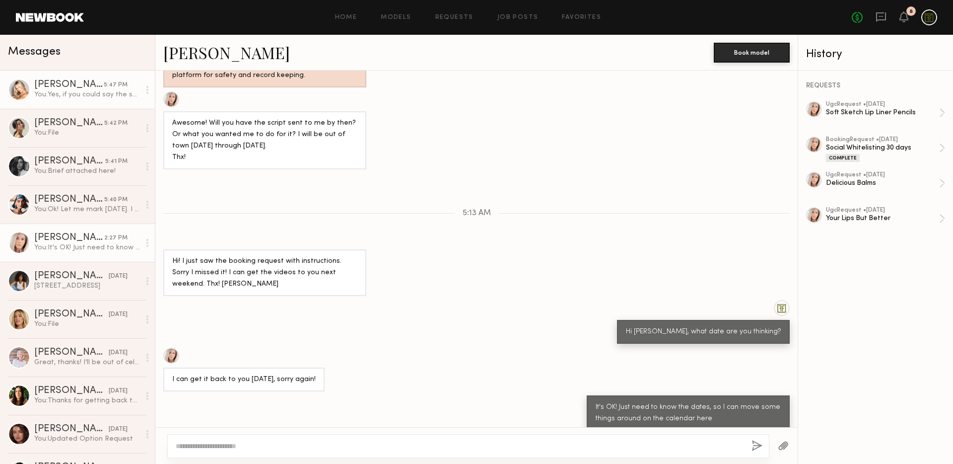
click at [66, 84] on div "[PERSON_NAME]" at bounding box center [68, 85] width 69 height 10
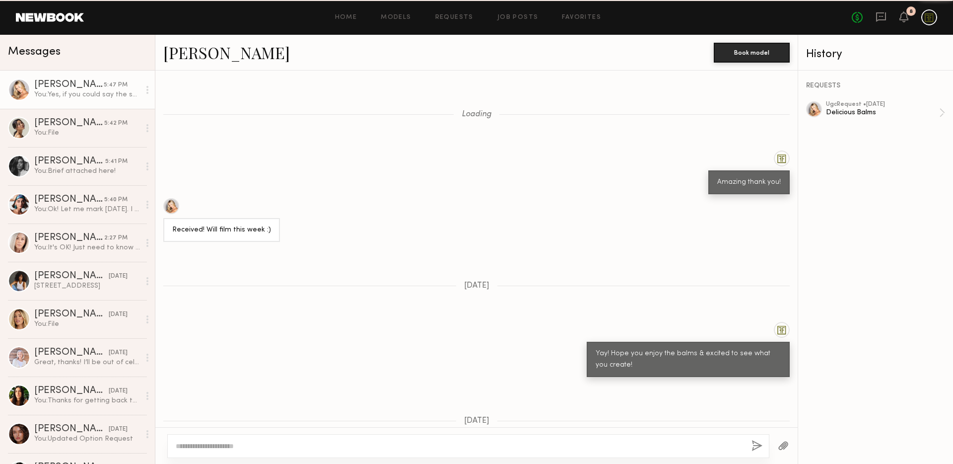
scroll to position [915, 0]
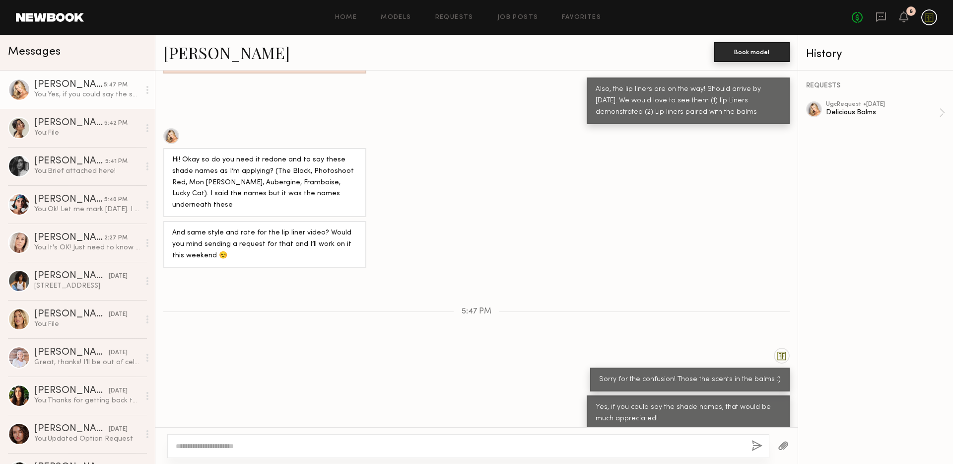
click at [755, 55] on button "Book model" at bounding box center [752, 52] width 76 height 20
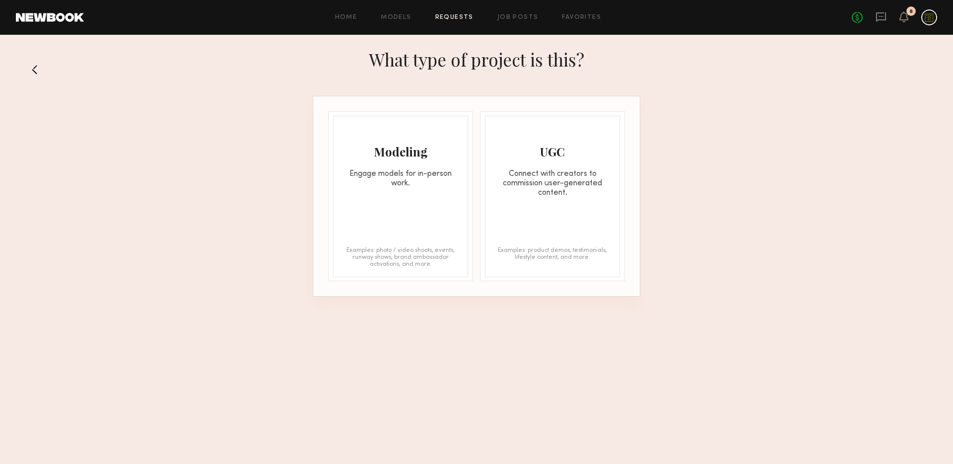
click at [532, 175] on div "Connect with creators to commission user-generated content." at bounding box center [552, 183] width 134 height 28
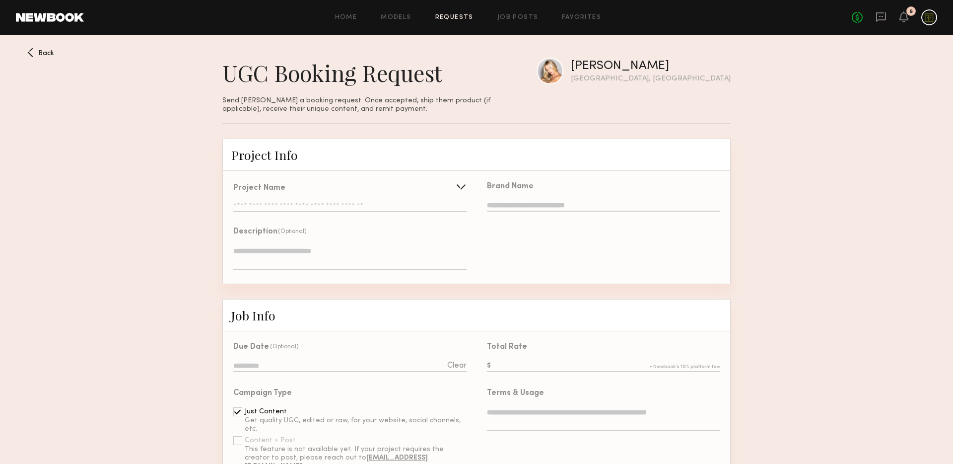
click at [462, 188] on div at bounding box center [461, 187] width 16 height 16
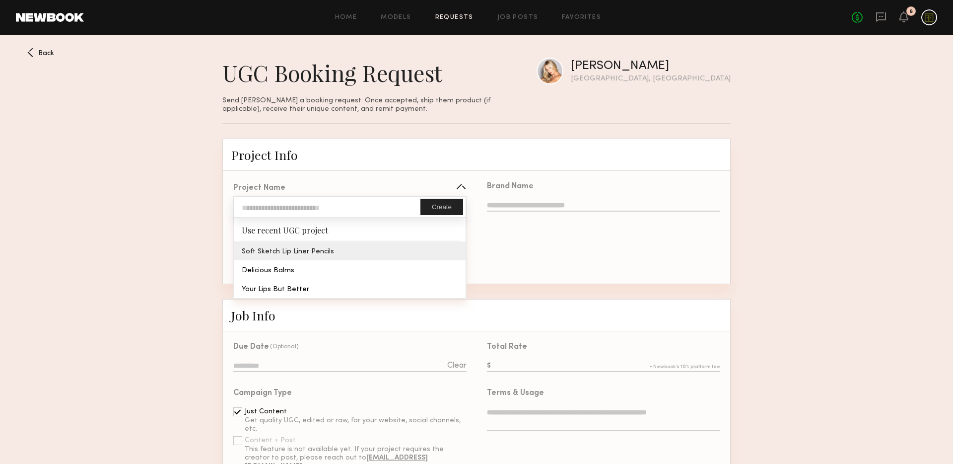
type input "**********"
type textarea "**********"
type input "**********"
type textarea "**********"
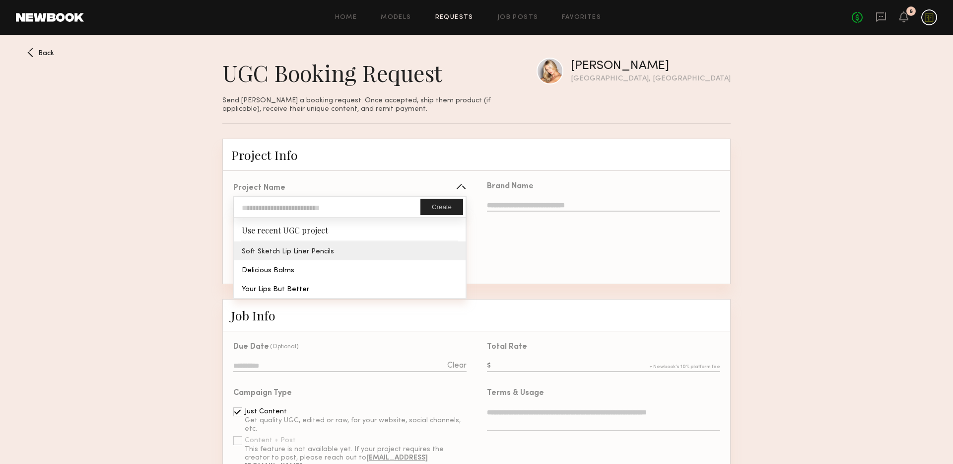
type textarea "**********"
click at [312, 251] on div "**********" at bounding box center [350, 227] width 254 height 111
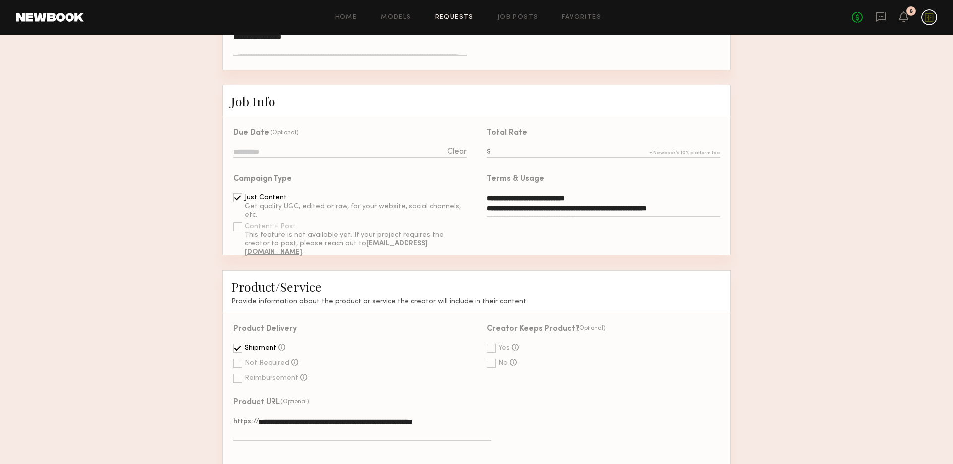
scroll to position [179, 0]
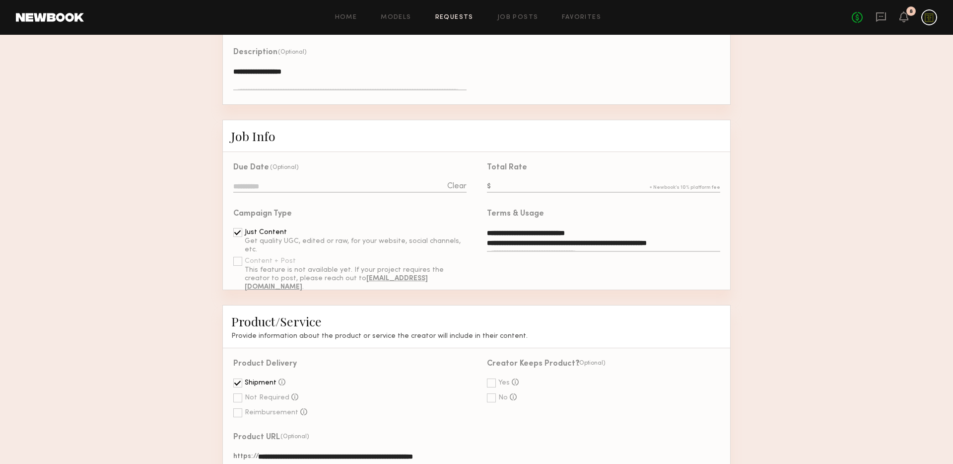
click at [552, 183] on input "text" at bounding box center [603, 187] width 233 height 11
type input "***"
drag, startPoint x: 863, startPoint y: 259, endPoint x: 685, endPoint y: 249, distance: 178.5
click at [863, 259] on form "**********" at bounding box center [476, 415] width 953 height 912
drag, startPoint x: 316, startPoint y: 185, endPoint x: 287, endPoint y: 185, distance: 28.8
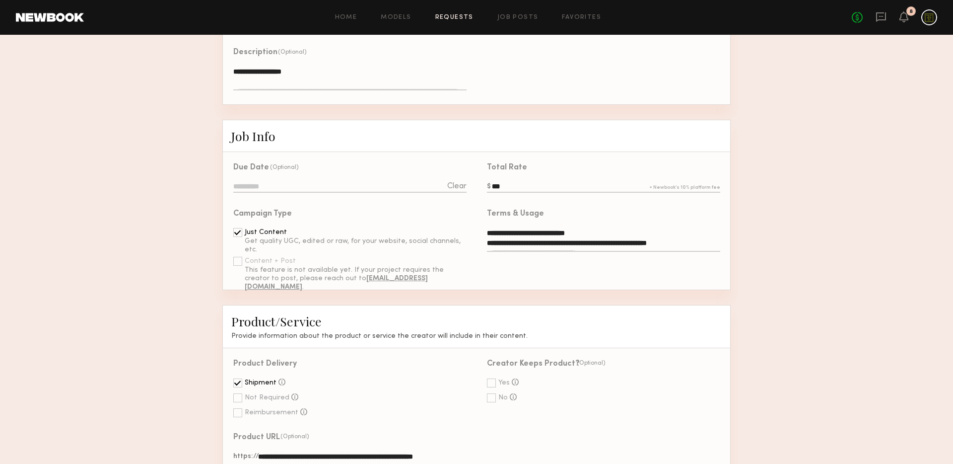
click at [316, 185] on input at bounding box center [349, 187] width 233 height 11
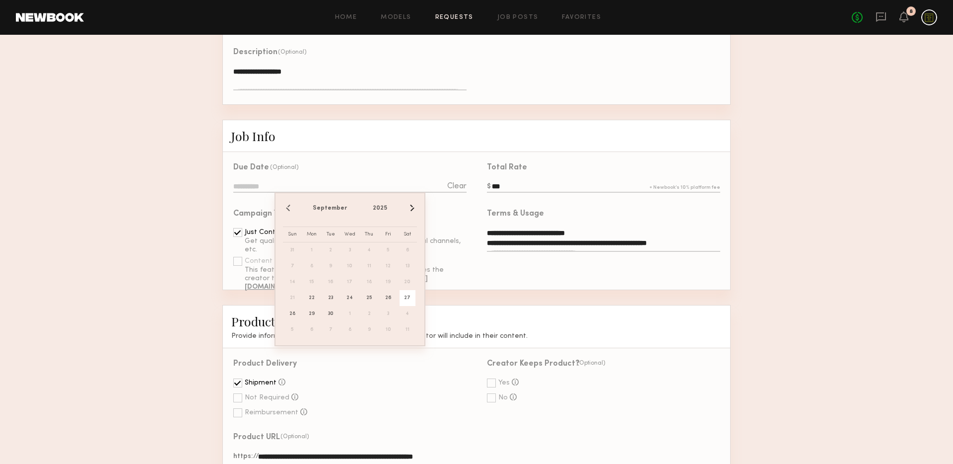
click at [405, 296] on span "27" at bounding box center [408, 298] width 16 height 16
type input "**********"
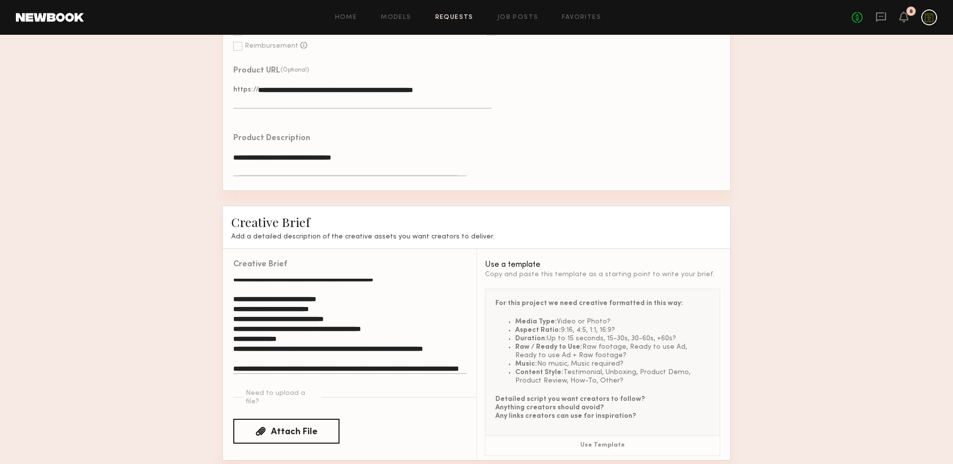
scroll to position [594, 0]
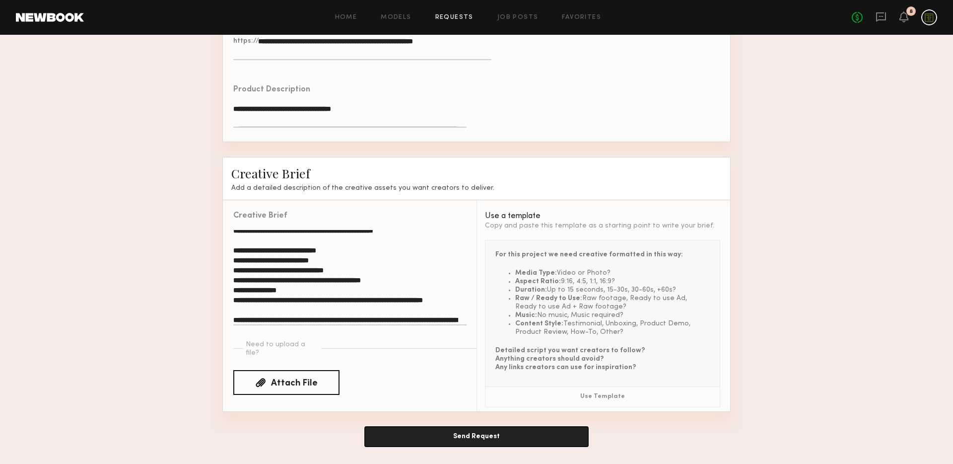
click at [527, 434] on button "Send Request" at bounding box center [476, 436] width 223 height 20
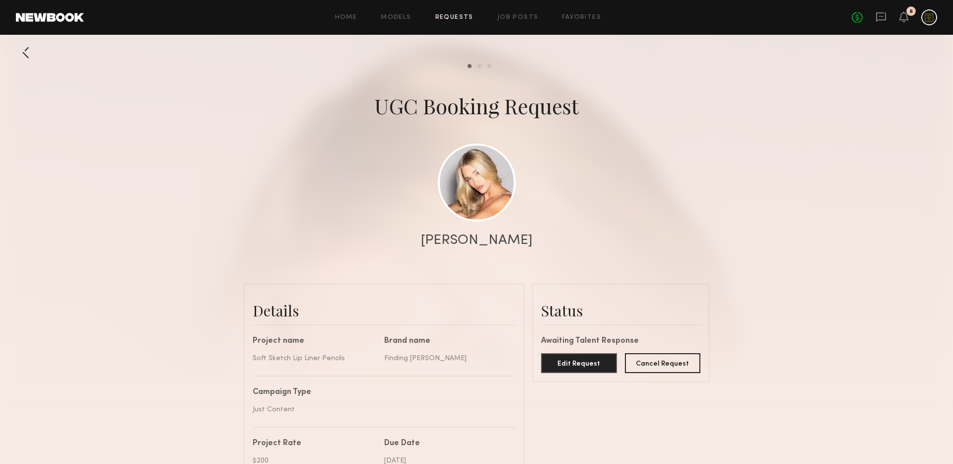
scroll to position [950, 0]
click at [883, 19] on icon at bounding box center [881, 16] width 10 height 9
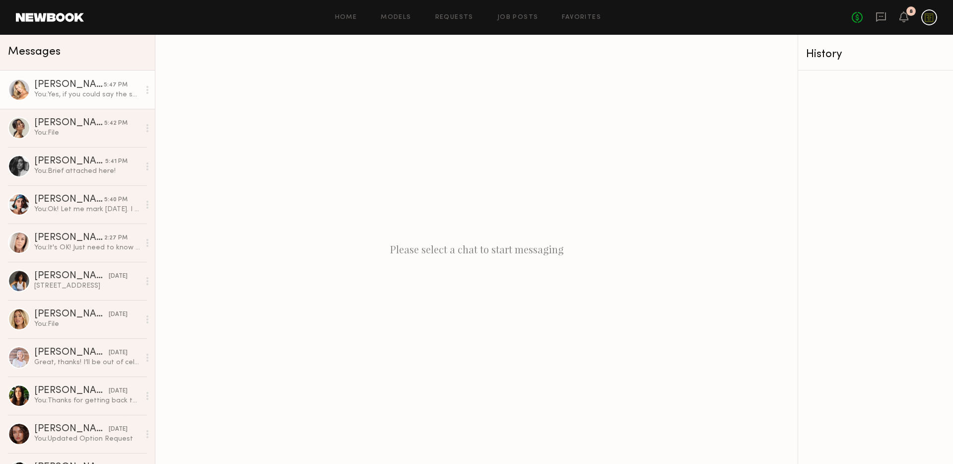
click at [63, 95] on div "You: Yes, if you could say the shade names, that would be much appreciated!" at bounding box center [87, 94] width 106 height 9
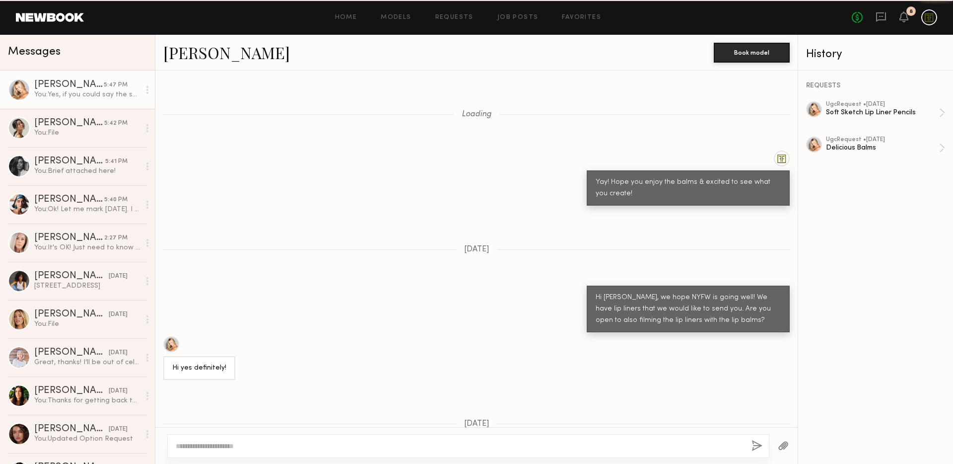
scroll to position [743, 0]
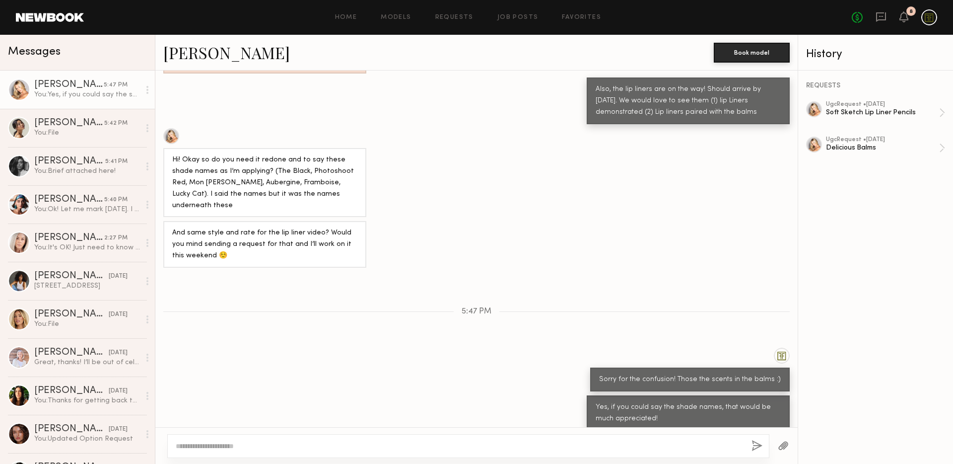
click at [384, 438] on div at bounding box center [468, 446] width 602 height 24
click at [390, 442] on textarea at bounding box center [460, 446] width 568 height 10
type textarea "**********"
click at [761, 447] on button "button" at bounding box center [756, 446] width 11 height 12
